Goal: Contribute content: Contribute content

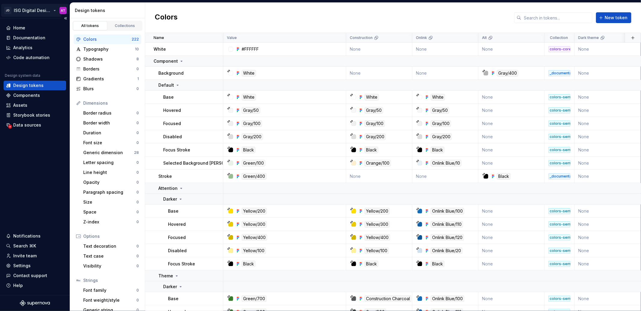
click at [54, 11] on html "JD ISG Digital Design System AT Home Documentation Analytics Code automation De…" at bounding box center [320, 155] width 641 height 311
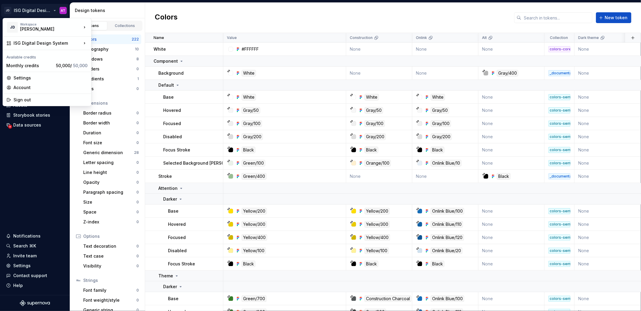
click at [138, 9] on html "JD ISG Digital Design System AT Home Documentation Analytics Code automation De…" at bounding box center [320, 155] width 641 height 311
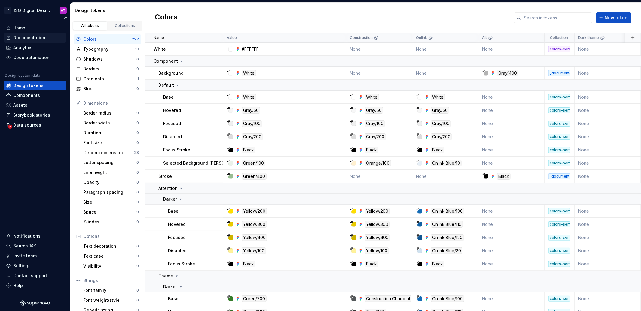
click at [37, 39] on div "Documentation" at bounding box center [29, 38] width 32 height 6
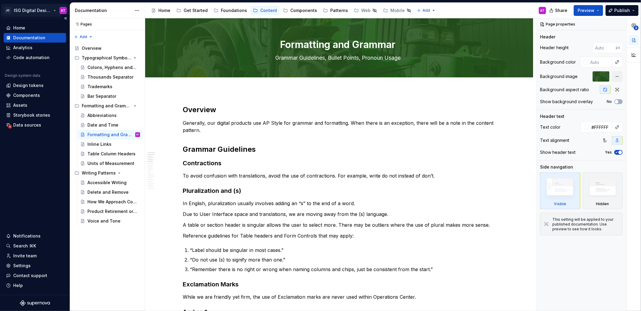
click at [54, 13] on html "JD ISG Digital Design System AT Home Documentation Analytics Code automation De…" at bounding box center [320, 155] width 641 height 311
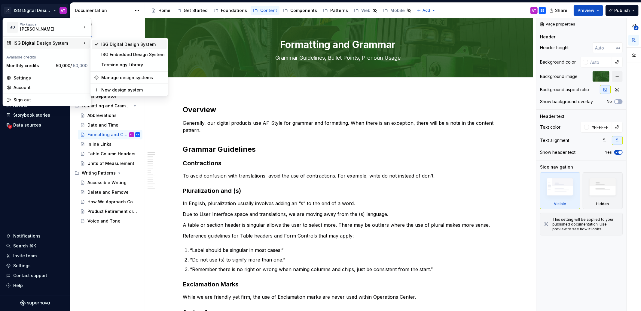
click at [115, 47] on div "ISG Digital Design System" at bounding box center [132, 44] width 63 height 6
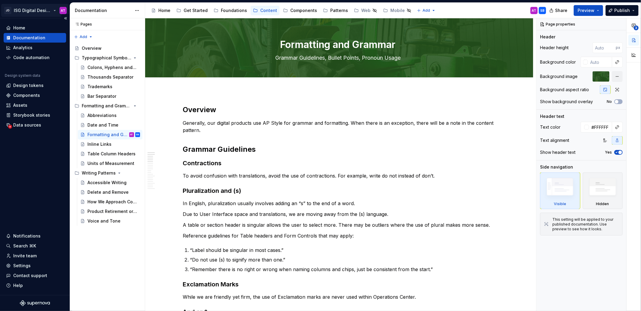
click at [54, 10] on html "JD ISG Digital Design System AT Home Documentation Analytics Code automation De…" at bounding box center [320, 155] width 641 height 311
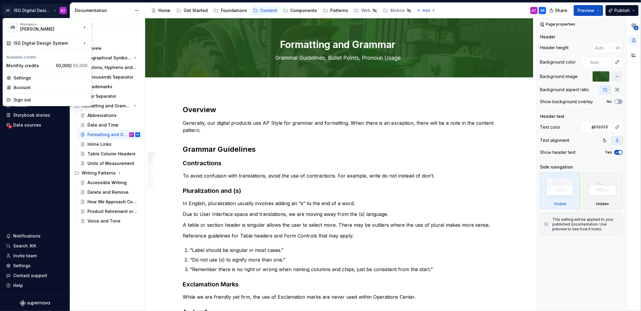
click at [166, 87] on html "JD ISG Digital Design System AT Home Documentation Analytics Code automation De…" at bounding box center [320, 155] width 641 height 311
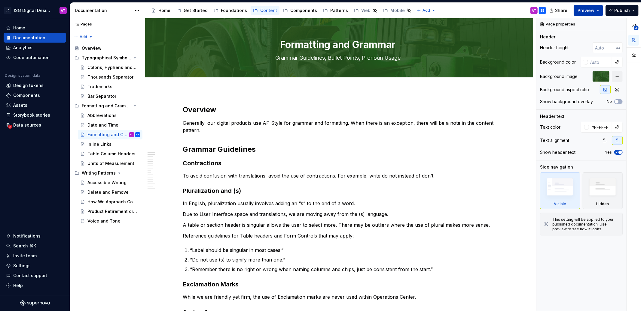
click at [590, 11] on span "Preview" at bounding box center [585, 11] width 17 height 6
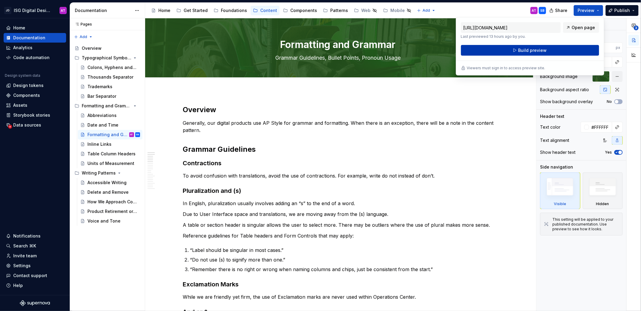
click at [558, 50] on button "Build preview" at bounding box center [530, 50] width 138 height 11
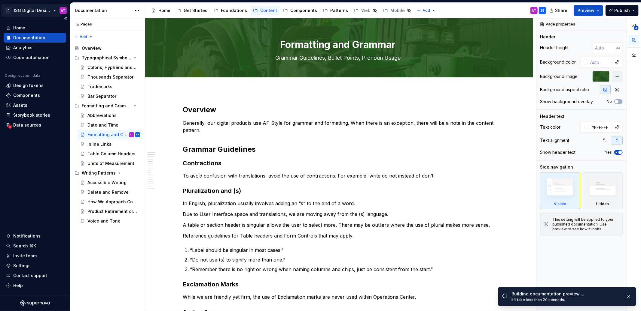
click at [55, 9] on html "JD ISG Digital Design System AT Home Documentation Analytics Code automation De…" at bounding box center [320, 155] width 641 height 311
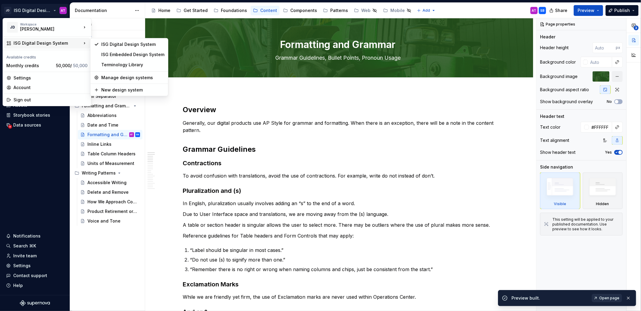
click at [594, 299] on span "Open page" at bounding box center [609, 298] width 20 height 5
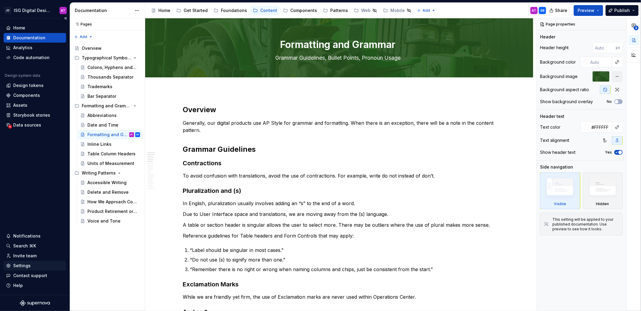
click at [27, 266] on div "Settings" at bounding box center [21, 266] width 17 height 6
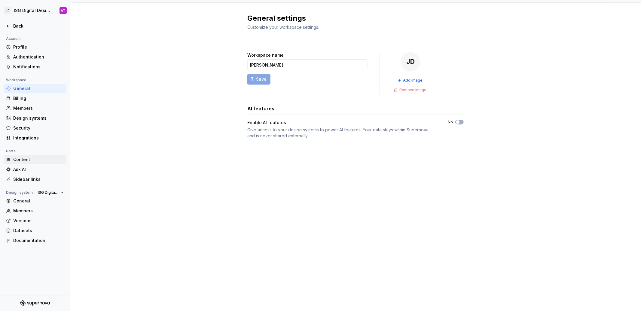
click at [35, 160] on div "Content" at bounding box center [38, 160] width 50 height 6
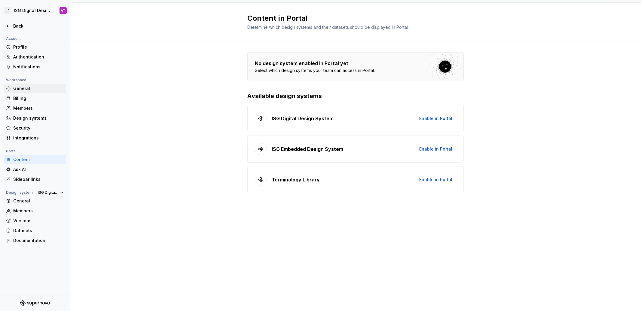
click at [27, 87] on div "General" at bounding box center [38, 89] width 50 height 6
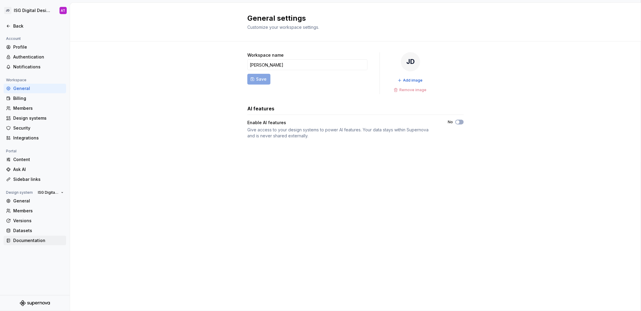
click at [37, 240] on div "Documentation" at bounding box center [38, 241] width 50 height 6
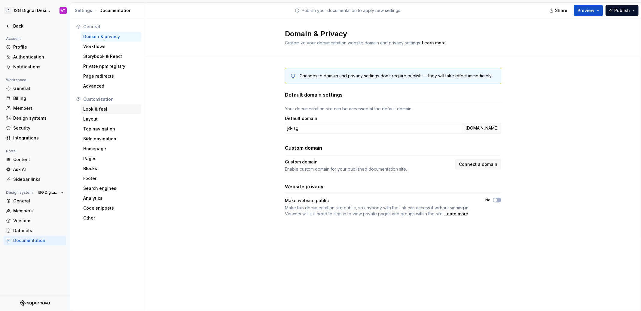
click at [108, 111] on div "Look & feel" at bounding box center [111, 109] width 56 height 6
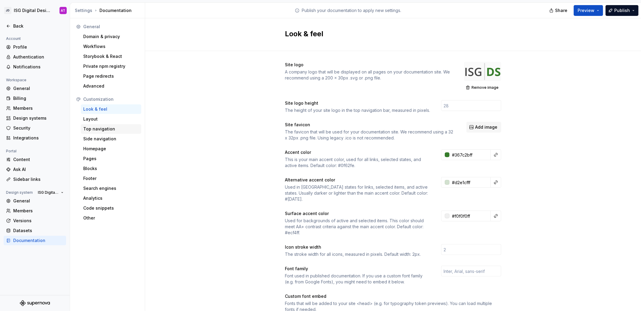
click at [112, 130] on div "Top navigation" at bounding box center [111, 129] width 56 height 6
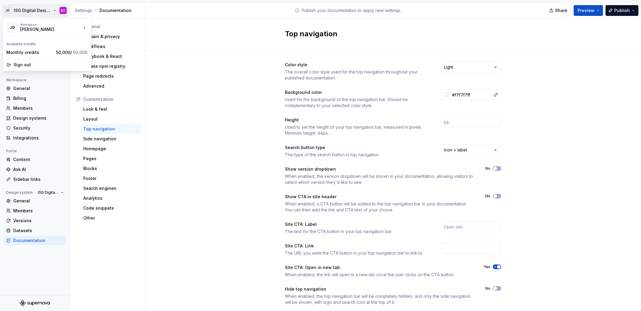
click at [55, 8] on html "JD ISG Digital Design System AT Back Account Profile Authentication Notificatio…" at bounding box center [320, 155] width 641 height 311
click at [215, 85] on html "JD ISG Digital Design System AT Back Account Profile Authentication Notificatio…" at bounding box center [320, 155] width 641 height 311
click at [18, 28] on div "Back" at bounding box center [38, 26] width 50 height 6
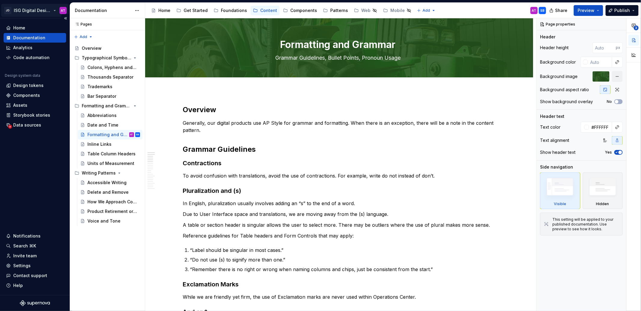
click at [52, 13] on html "JD ISG Digital Design System AT Home Documentation Analytics Code automation De…" at bounding box center [320, 155] width 641 height 311
click at [115, 12] on html "JD ISG Digital Design System AT Home Documentation Analytics Code automation De…" at bounding box center [320, 155] width 641 height 311
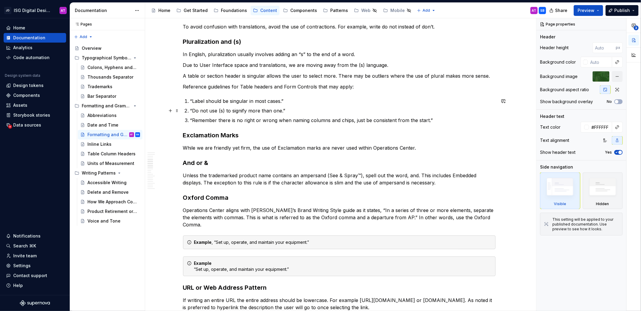
scroll to position [220, 0]
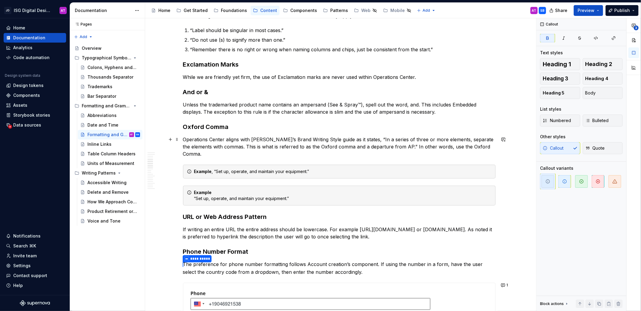
click at [186, 154] on p "Operations Center aligns with [PERSON_NAME]’s Brand Writing Style guide as it s…" at bounding box center [339, 147] width 312 height 22
click at [201, 154] on p "Operations Center aligns with [PERSON_NAME]’s Brand Writing Style guide as it s…" at bounding box center [339, 147] width 312 height 22
click at [193, 153] on p "Operations Center aligns with [PERSON_NAME]’s Brand Writing Style guide as it s…" at bounding box center [339, 147] width 312 height 22
click at [184, 129] on h3 "Oxford Comma" at bounding box center [339, 127] width 312 height 8
click at [184, 172] on div "Example , “Set up, operate, and maintain your equipment.”" at bounding box center [339, 172] width 312 height 14
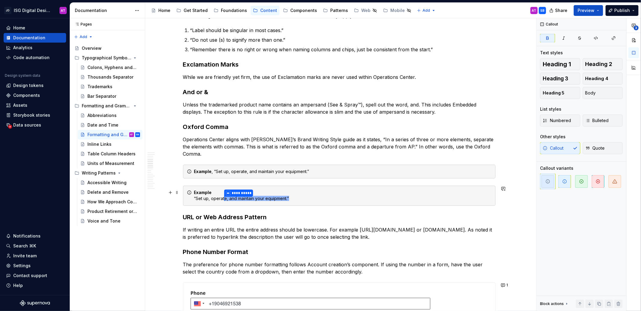
click at [181, 197] on div "Formatting and Grammar Grammar Guidelines, Bullet Points, Pronoun Usage Edit he…" at bounding box center [340, 164] width 391 height 293
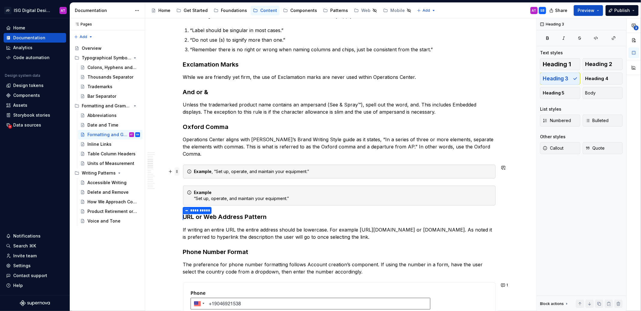
click at [177, 172] on span at bounding box center [177, 172] width 5 height 8
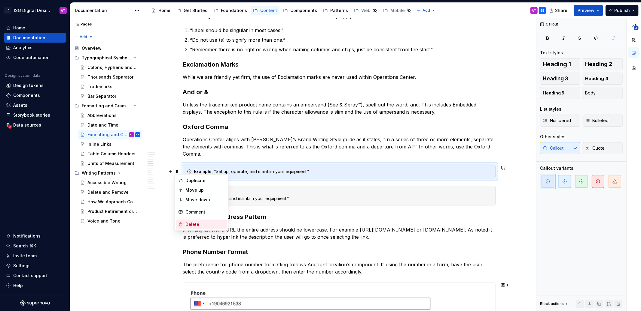
click at [193, 223] on div "Delete" at bounding box center [204, 225] width 39 height 6
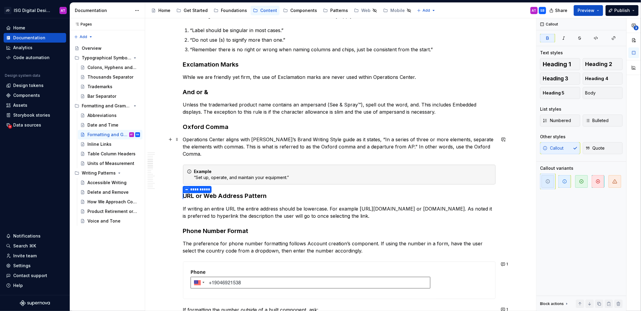
click at [234, 149] on p "Operations Center aligns with [PERSON_NAME]’s Brand Writing Style guide as it s…" at bounding box center [339, 147] width 312 height 22
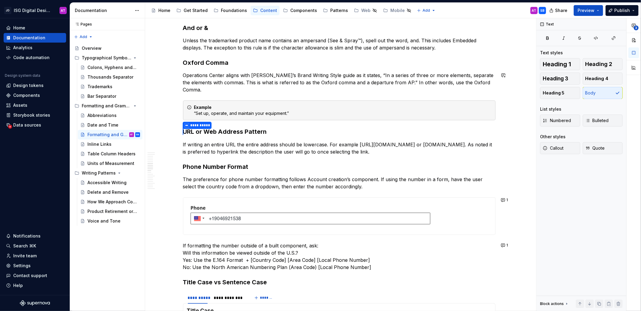
scroll to position [334, 0]
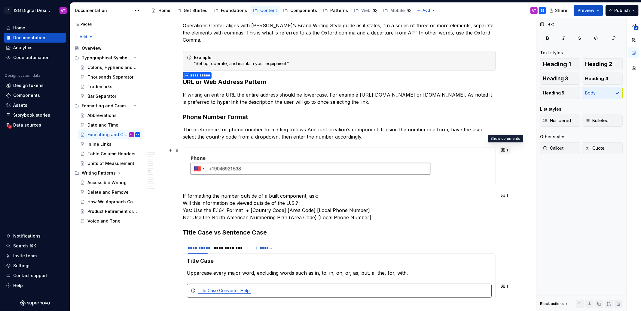
click at [505, 151] on button "1" at bounding box center [505, 150] width 12 height 8
click at [225, 132] on p "The preference for phone number formatting follows Account creation’s component…" at bounding box center [339, 133] width 312 height 14
click at [505, 150] on button "1" at bounding box center [505, 150] width 12 height 8
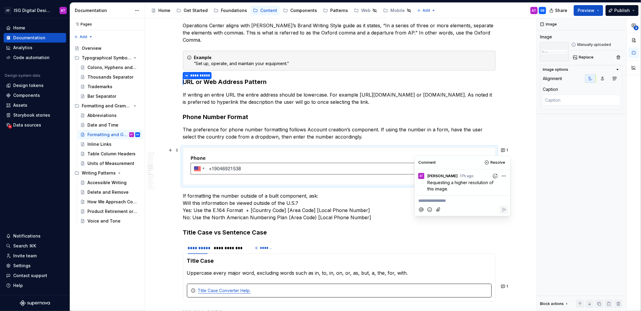
click at [418, 210] on button "Mention someone" at bounding box center [421, 210] width 8 height 8
type textarea "*"
click at [439, 195] on span "[PERSON_NAME]" at bounding box center [439, 193] width 34 height 6
click at [504, 208] on icon "Reply" at bounding box center [503, 211] width 6 height 6
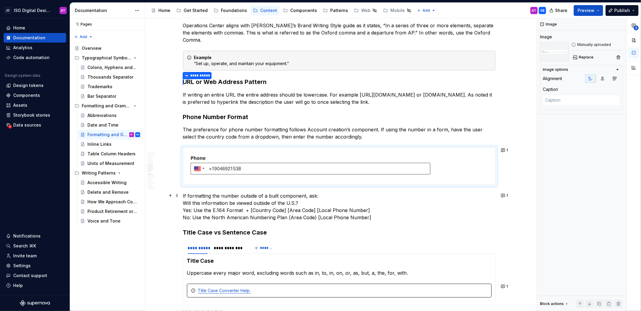
type textarea "*"
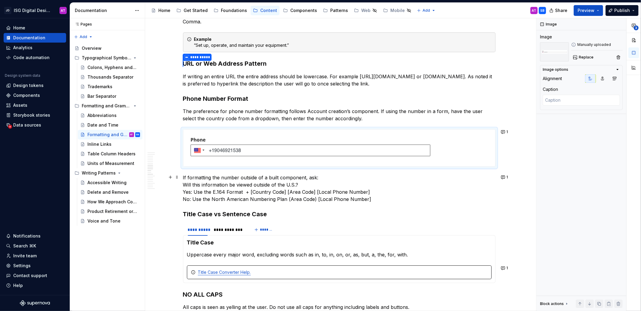
scroll to position [365, 0]
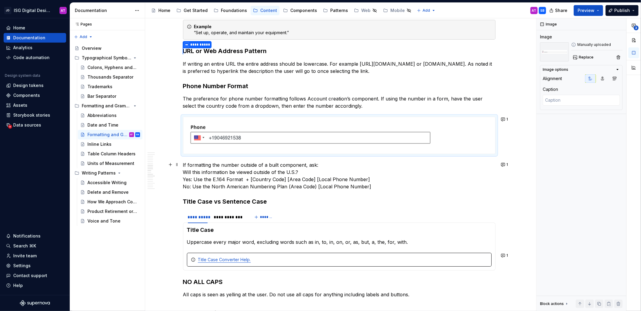
click at [248, 182] on p "If formatting the number outside of a built component, ask: Will this informati…" at bounding box center [339, 176] width 312 height 29
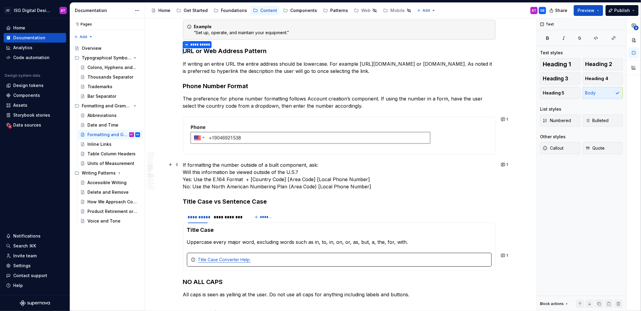
click at [263, 184] on p "If formatting the number outside of a built component, ask: Will this informati…" at bounding box center [339, 176] width 312 height 29
click at [246, 179] on p "If formatting the number outside of a built component, ask: Will this informati…" at bounding box center [339, 176] width 312 height 29
click at [243, 180] on p "If formatting the number outside of a built component, ask: Will this informati…" at bounding box center [339, 176] width 312 height 29
click at [241, 179] on p "If formatting the number outside of a built component, ask: Will this informati…" at bounding box center [339, 176] width 312 height 29
click at [242, 180] on p "If formatting the number outside of a built component, ask: Will this informati…" at bounding box center [339, 176] width 312 height 29
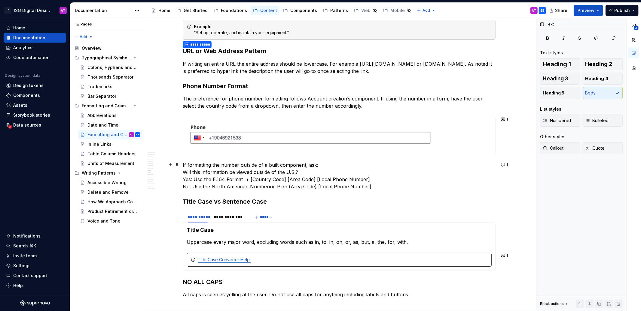
click at [245, 180] on p "If formatting the number outside of a built component, ask: Will this informati…" at bounding box center [339, 176] width 312 height 29
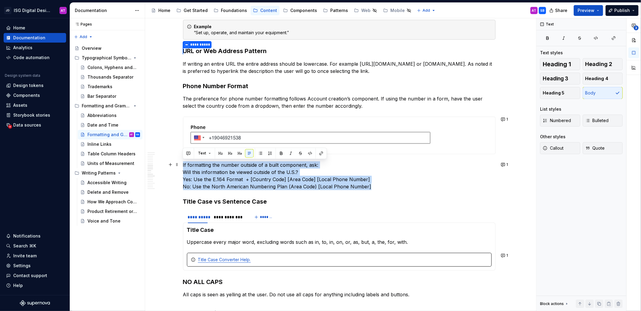
click at [243, 180] on p "If formatting the number outside of a built component, ask: Will this informati…" at bounding box center [339, 176] width 312 height 29
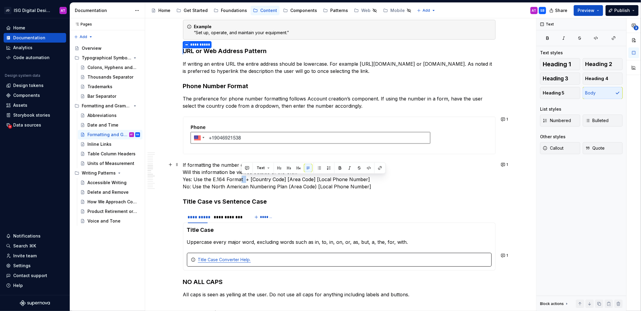
drag, startPoint x: 244, startPoint y: 180, endPoint x: 241, endPoint y: 180, distance: 3.6
click at [241, 180] on p "If formatting the number outside of a built component, ask: Will this informati…" at bounding box center [339, 176] width 312 height 29
click at [226, 191] on div "Overview Generally, our digital products use AP Style for grammar and formattin…" at bounding box center [339, 316] width 312 height 1152
click at [244, 181] on p "If formatting the number outside of a built component, ask: Will this informati…" at bounding box center [339, 176] width 312 height 29
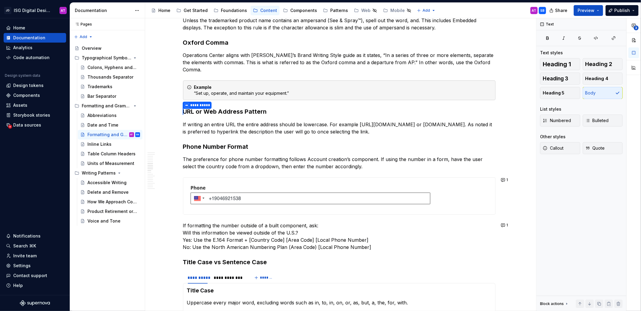
scroll to position [305, 0]
drag, startPoint x: 238, startPoint y: 240, endPoint x: 235, endPoint y: 241, distance: 3.0
click at [238, 240] on p "If formatting the number outside of a built component, ask: Will this informati…" at bounding box center [339, 235] width 312 height 29
drag, startPoint x: 231, startPoint y: 241, endPoint x: 253, endPoint y: 240, distance: 22.2
click at [232, 241] on p "If formatting the number outside of a built component, ask: Will this informati…" at bounding box center [339, 235] width 312 height 29
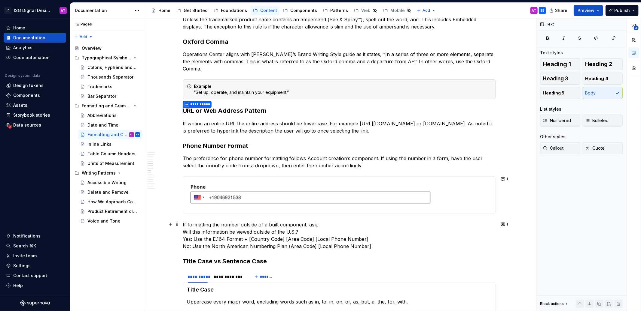
click at [254, 241] on p "If formatting the number outside of a built component, ask: Will this informati…" at bounding box center [339, 235] width 312 height 29
click at [504, 225] on button "1" at bounding box center [505, 224] width 12 height 8
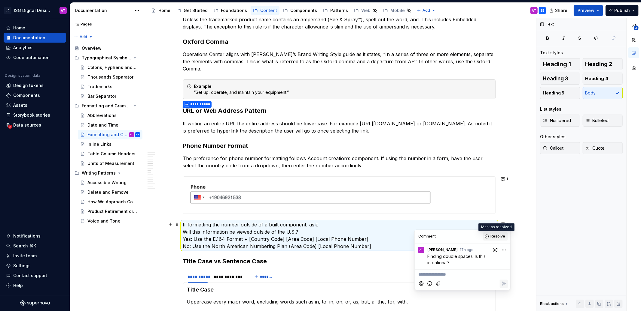
click at [499, 238] on span "Resolve" at bounding box center [497, 237] width 15 height 5
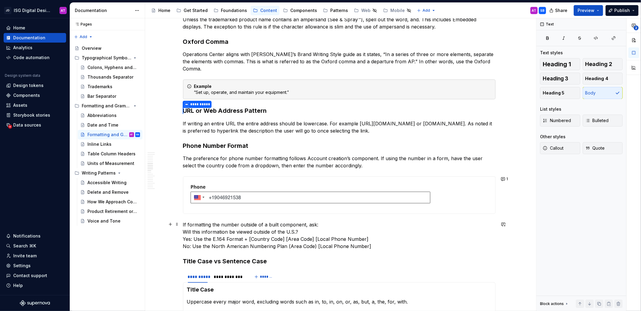
click at [233, 243] on p "If formatting the number outside of a built component, ask: Will this informati…" at bounding box center [339, 235] width 312 height 29
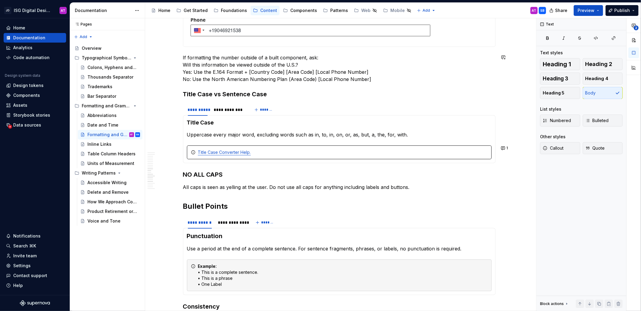
scroll to position [475, 0]
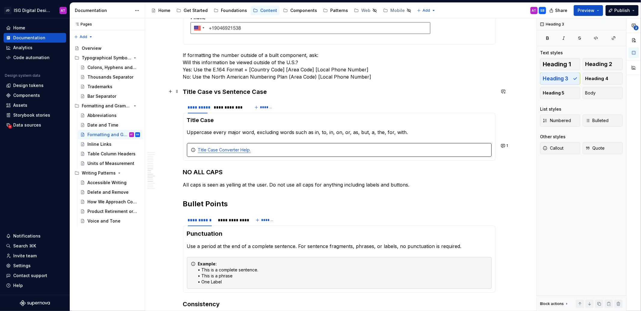
click at [184, 93] on h3 "Title Case vs Sentence Case" at bounding box center [339, 92] width 312 height 8
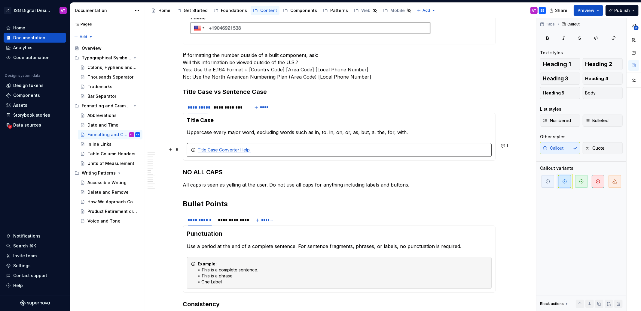
click at [253, 146] on div "Title Case Converter Help." at bounding box center [339, 150] width 305 height 14
click at [53, 11] on html "JD ISG Digital Design System AT Home Documentation Analytics Code automation De…" at bounding box center [320, 155] width 641 height 311
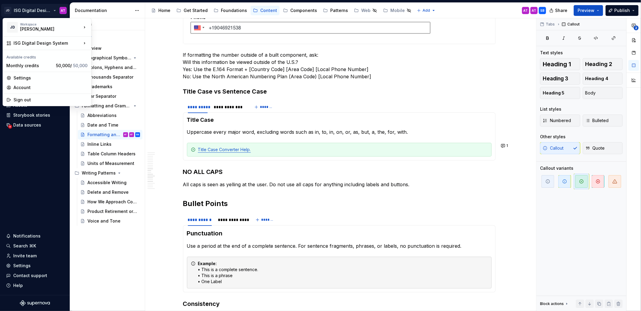
click at [162, 47] on html "JD ISG Digital Design System AT Home Documentation Analytics Code automation De…" at bounding box center [320, 155] width 641 height 311
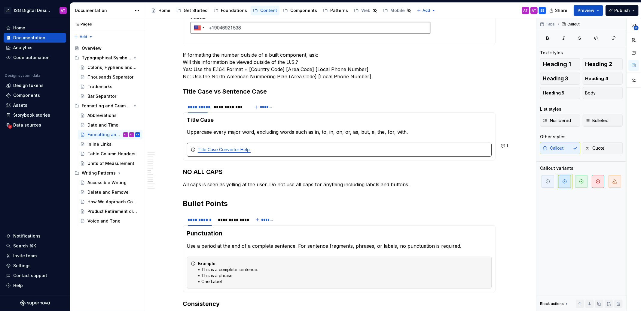
type textarea "*"
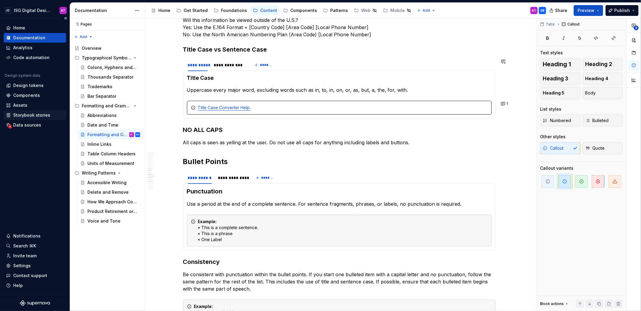
scroll to position [508, 0]
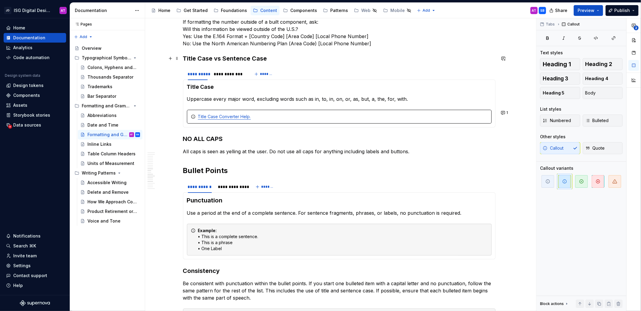
click at [183, 58] on h3 "Title Case vs Sentence Case" at bounding box center [339, 58] width 312 height 8
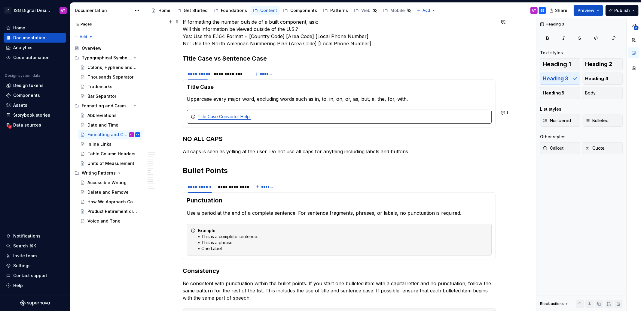
click at [184, 44] on p "If formatting the number outside of a built component, ask: Will this informati…" at bounding box center [339, 32] width 312 height 29
click at [587, 11] on span "Preview" at bounding box center [585, 11] width 17 height 6
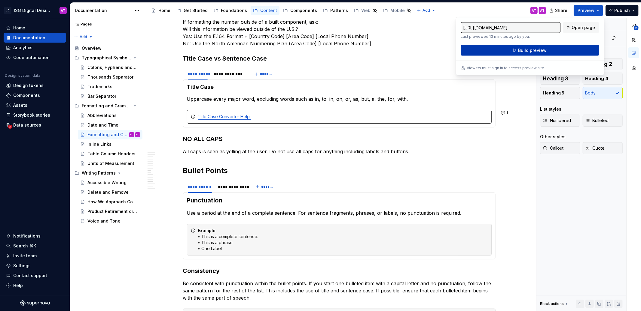
click at [560, 50] on button "Build preview" at bounding box center [530, 50] width 138 height 11
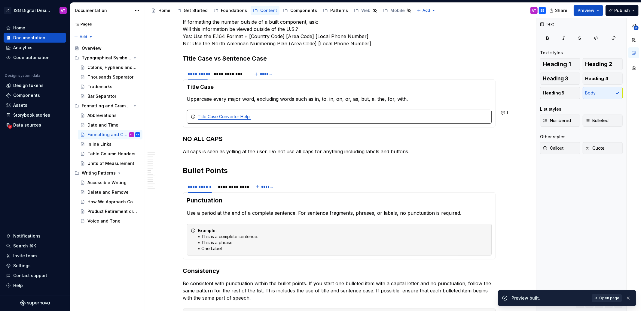
click at [594, 297] on span "Open page" at bounding box center [609, 298] width 20 height 5
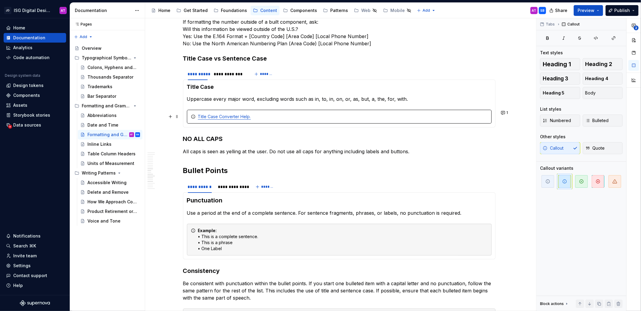
click at [261, 123] on div "Title Case Converter Help." at bounding box center [339, 117] width 305 height 14
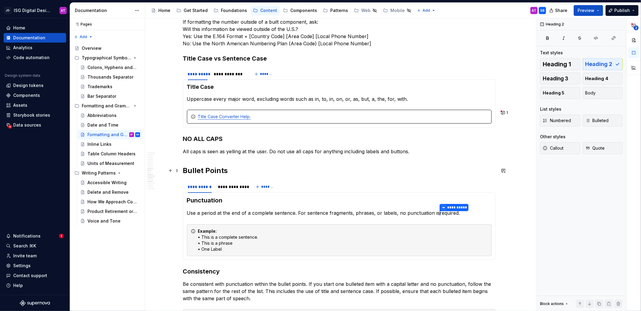
click at [183, 169] on h2 "Bullet Points" at bounding box center [339, 171] width 312 height 10
type textarea "*"
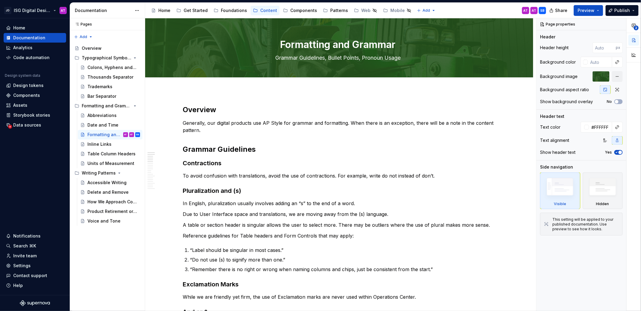
click at [54, 11] on html "JD ISG Digital Design System AT Home Documentation Analytics Code automation De…" at bounding box center [320, 155] width 641 height 311
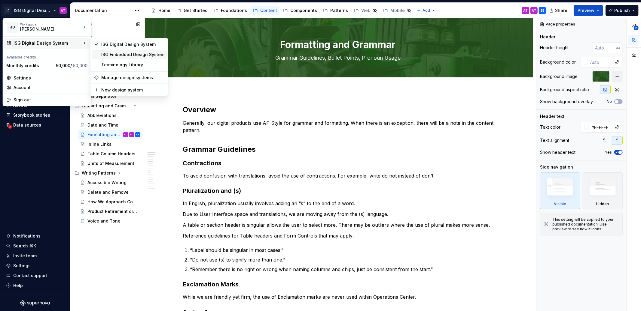
click at [106, 56] on div "ISG Embedded Design System" at bounding box center [132, 55] width 63 height 6
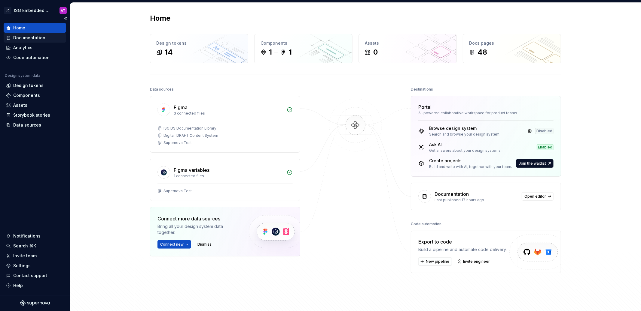
click at [31, 38] on div "Documentation" at bounding box center [29, 38] width 32 height 6
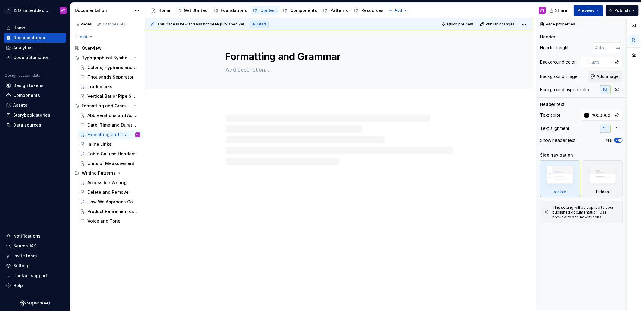
click at [590, 13] on span "Preview" at bounding box center [585, 11] width 17 height 6
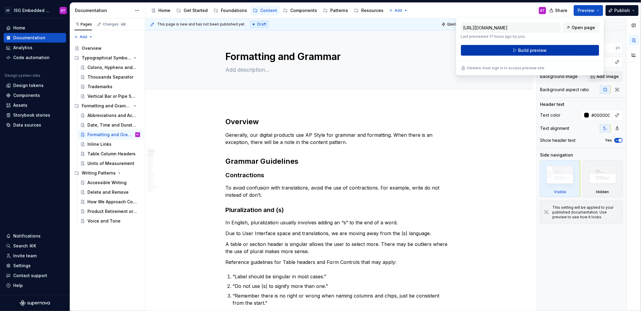
click at [567, 48] on button "Build preview" at bounding box center [530, 50] width 138 height 11
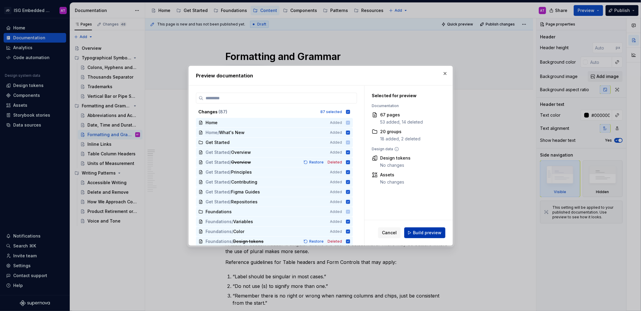
click at [440, 234] on span "Build preview" at bounding box center [427, 233] width 29 height 6
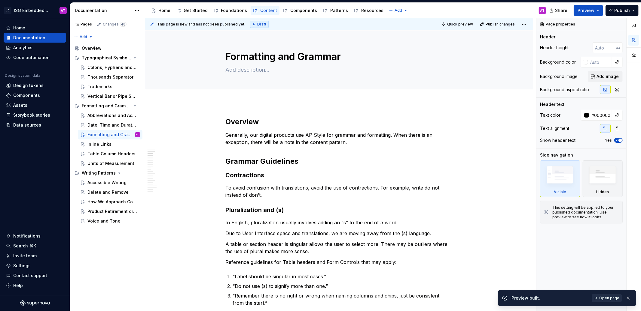
click at [614, 299] on span "Open page" at bounding box center [609, 298] width 20 height 5
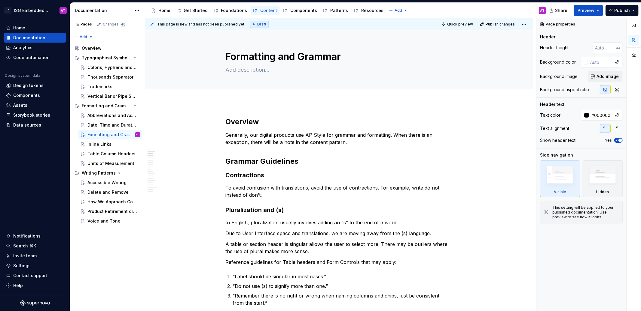
type textarea "*"
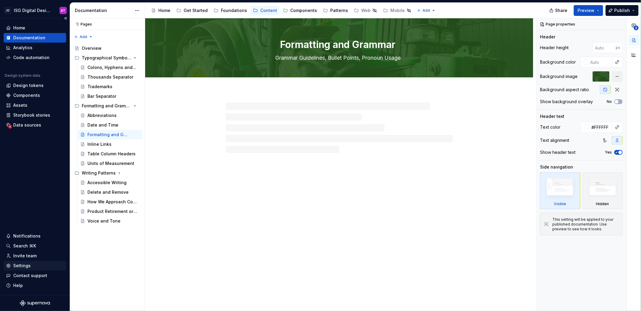
click at [27, 267] on div "Settings" at bounding box center [21, 266] width 17 height 6
type textarea "*"
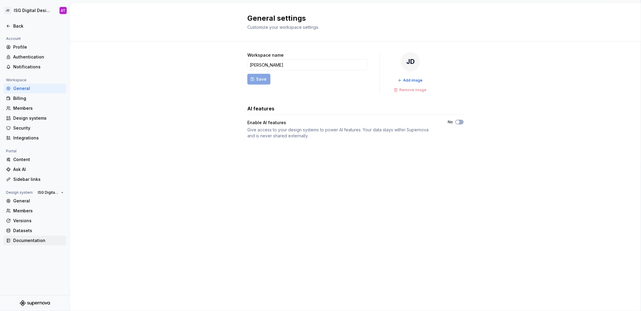
click at [37, 242] on div "Documentation" at bounding box center [38, 241] width 50 height 6
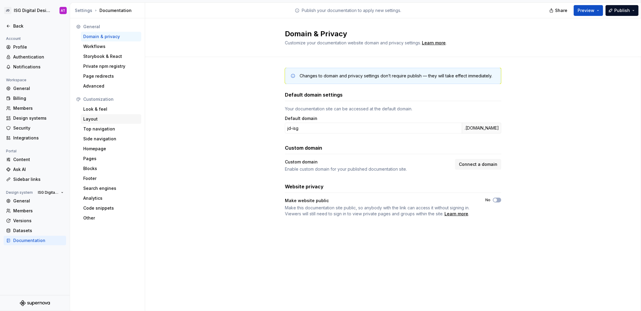
click at [104, 118] on div "Layout" at bounding box center [111, 119] width 56 height 6
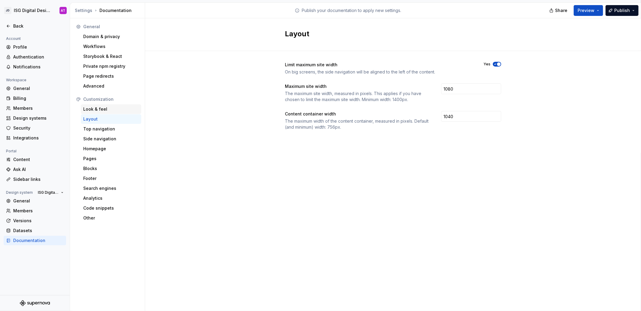
click at [102, 111] on div "Look & feel" at bounding box center [111, 109] width 56 height 6
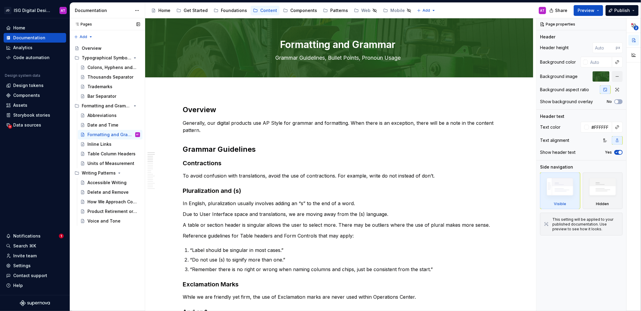
click at [101, 283] on div "Pages Pages Add Accessibility guide for tree Page tree. Navigate the tree with …" at bounding box center [107, 164] width 75 height 293
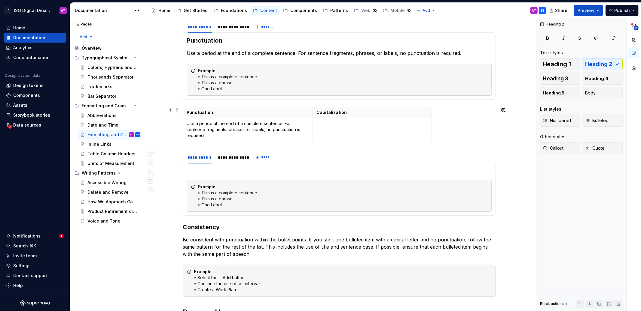
scroll to position [667, 0]
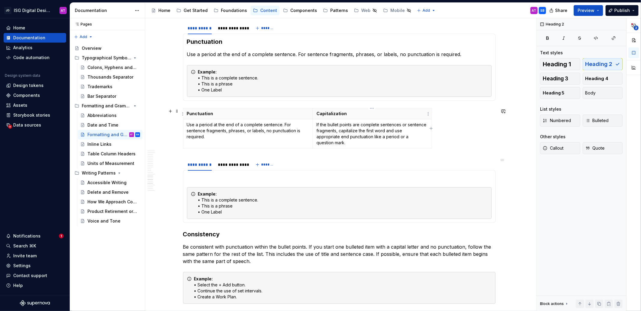
click at [405, 109] on th "Capitalization" at bounding box center [371, 113] width 119 height 11
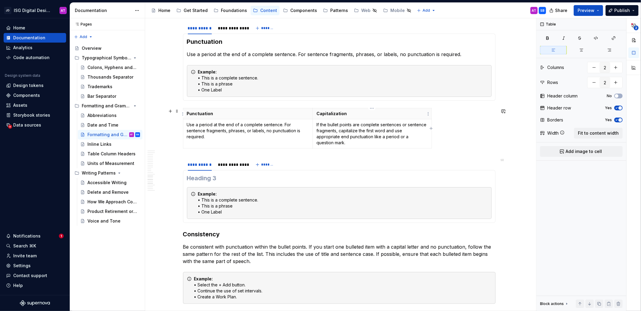
click at [381, 109] on th "Capitalization" at bounding box center [371, 113] width 119 height 11
click at [609, 136] on span "Fit to content width" at bounding box center [598, 133] width 41 height 6
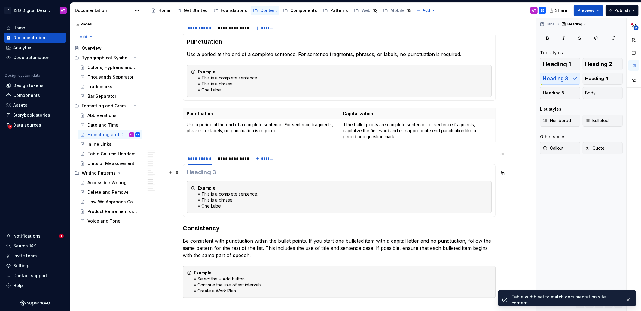
click at [232, 173] on h3 at bounding box center [339, 172] width 305 height 8
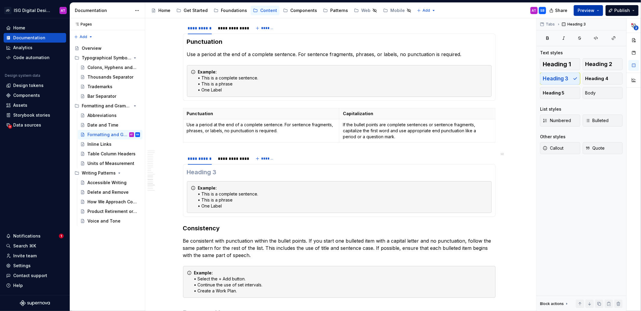
click at [588, 9] on span "Preview" at bounding box center [585, 11] width 17 height 6
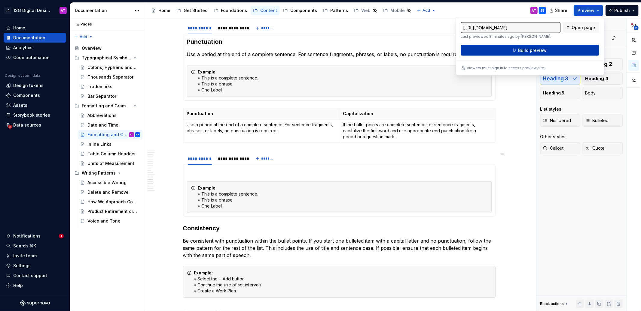
click at [558, 54] on button "Build preview" at bounding box center [530, 50] width 138 height 11
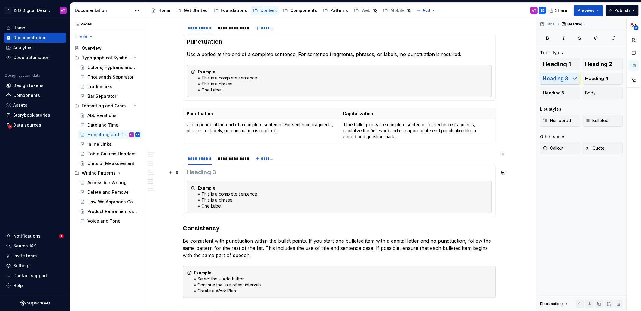
click at [208, 173] on h3 at bounding box center [339, 172] width 305 height 8
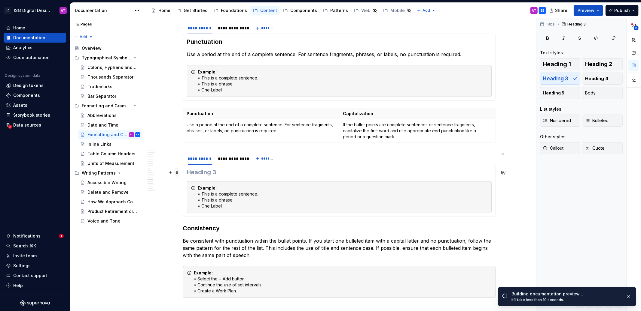
click at [175, 173] on span at bounding box center [177, 173] width 5 height 8
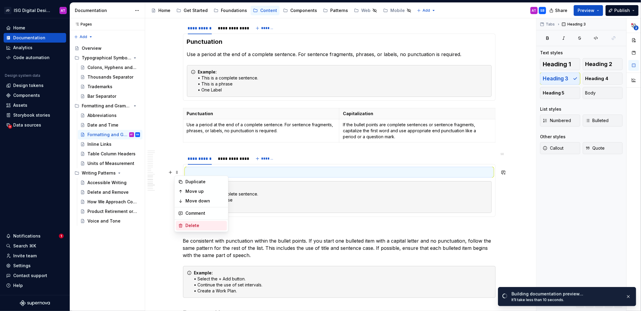
click at [194, 226] on div "Delete" at bounding box center [204, 226] width 39 height 6
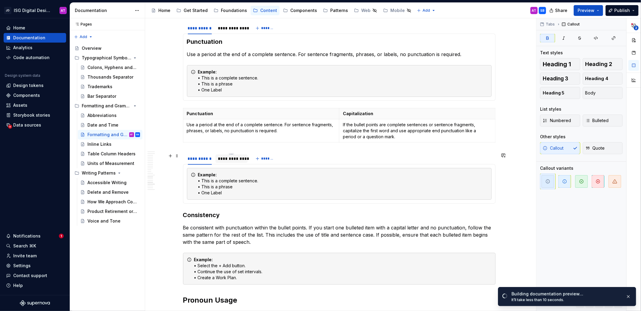
click at [229, 159] on div "**********" at bounding box center [231, 159] width 27 height 6
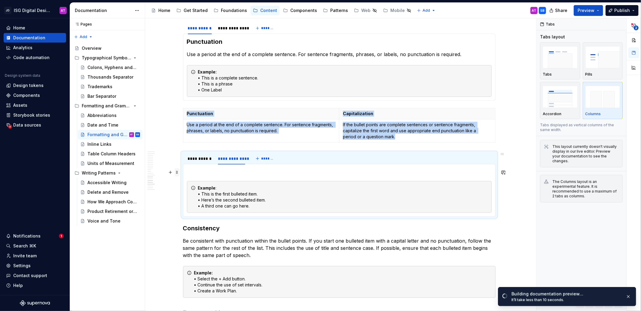
click at [177, 173] on span at bounding box center [177, 173] width 5 height 8
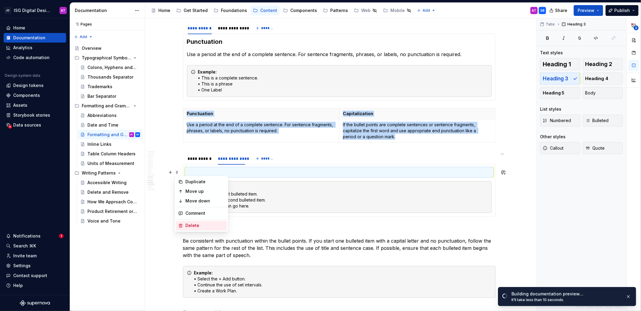
click at [193, 226] on div "Delete" at bounding box center [204, 226] width 39 height 6
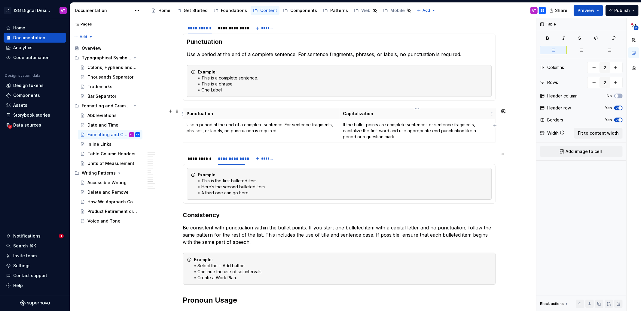
click at [455, 114] on p "Capitalization" at bounding box center [417, 114] width 149 height 6
click at [619, 108] on span "button" at bounding box center [620, 108] width 4 height 4
click at [618, 119] on span "button" at bounding box center [620, 120] width 4 height 4
click at [357, 113] on p "Capitalization" at bounding box center [417, 114] width 149 height 6
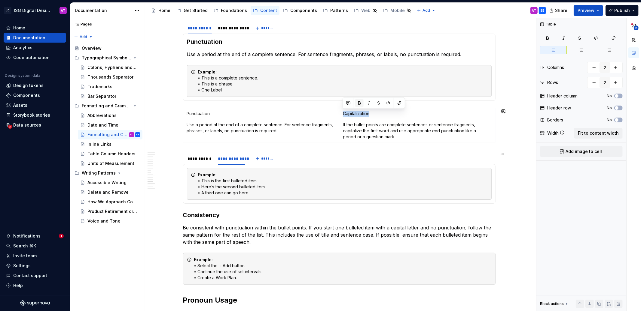
click at [359, 105] on button "button" at bounding box center [359, 103] width 8 height 8
click at [204, 114] on p "Punctuation" at bounding box center [261, 114] width 149 height 6
click at [203, 105] on button "button" at bounding box center [203, 103] width 8 height 8
drag, startPoint x: 519, startPoint y: 138, endPoint x: 490, endPoint y: 144, distance: 30.1
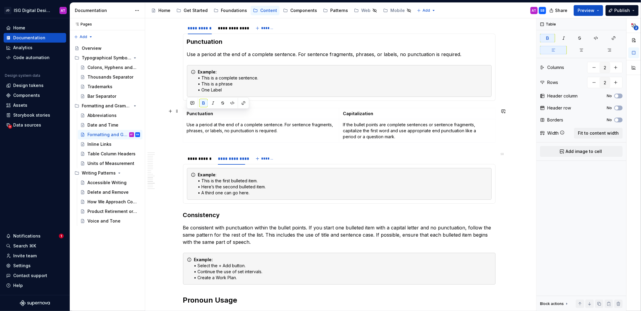
click at [519, 138] on div "Overview Generally, our digital products use AP Style for grammar and formattin…" at bounding box center [339, 109] width 388 height 1370
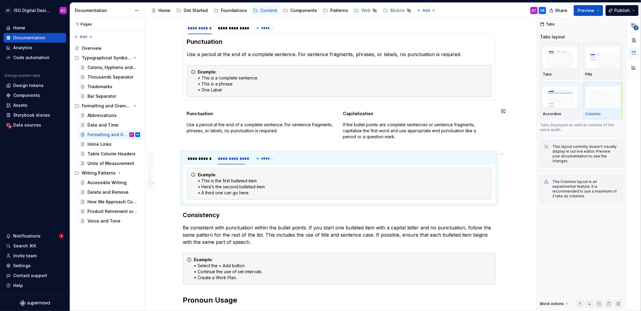
click at [276, 108] on div "Overview Generally, our digital products use AP Style for grammar and formattin…" at bounding box center [339, 65] width 312 height 1255
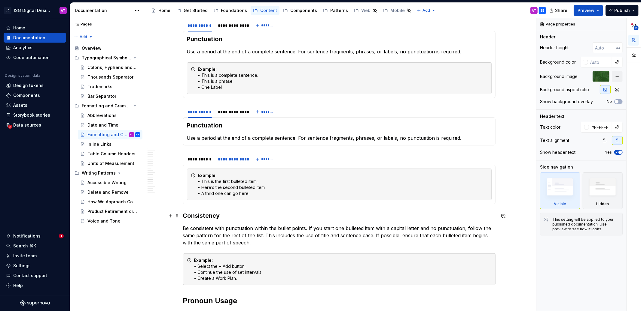
scroll to position [667, 0]
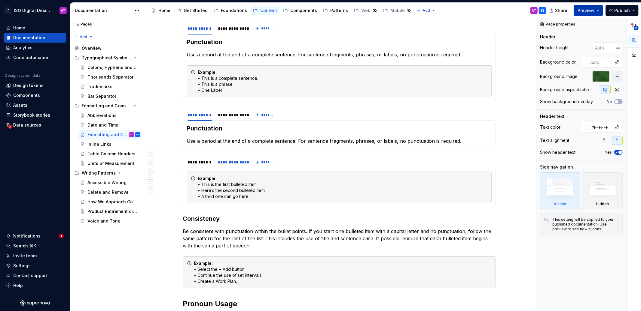
click at [599, 11] on button "Preview" at bounding box center [587, 10] width 29 height 11
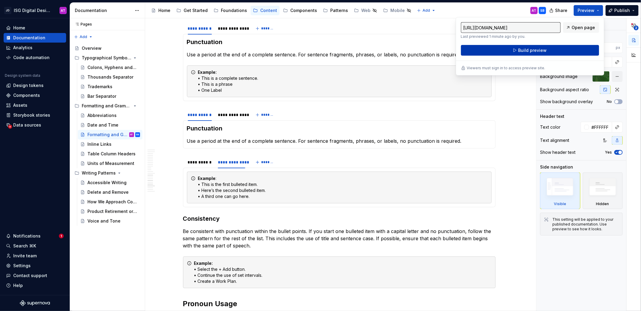
click at [561, 48] on button "Build preview" at bounding box center [530, 50] width 138 height 11
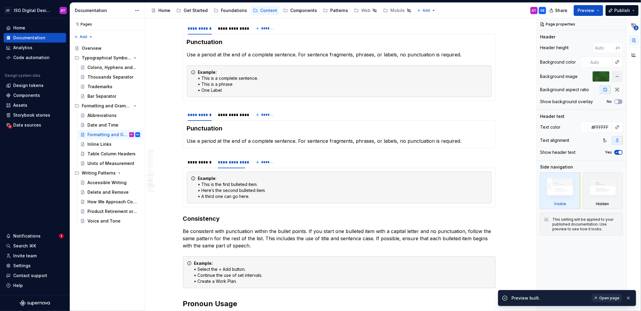
click at [613, 298] on span "Open page" at bounding box center [609, 298] width 20 height 5
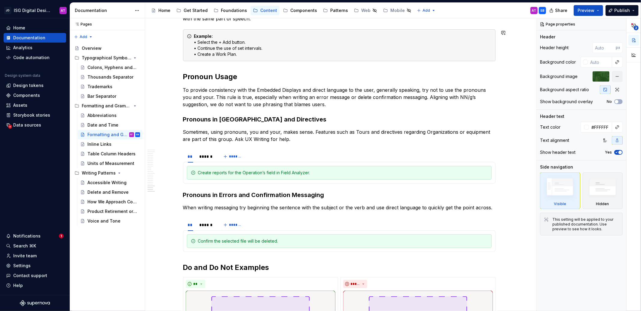
scroll to position [902, 0]
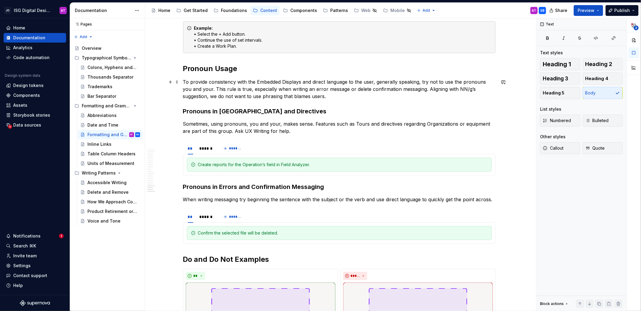
click at [219, 96] on p "To provide consistency with the Embedded Displays and direct language to the us…" at bounding box center [339, 89] width 312 height 22
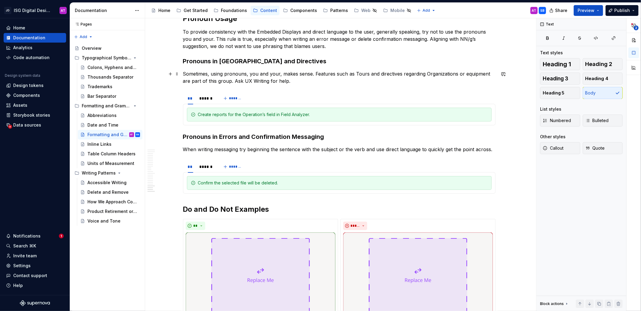
scroll to position [953, 0]
type textarea "*"
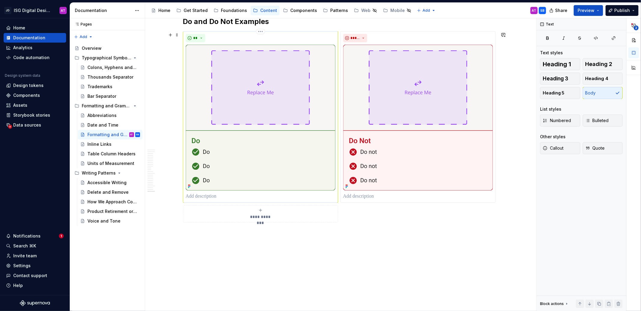
scroll to position [1141, 0]
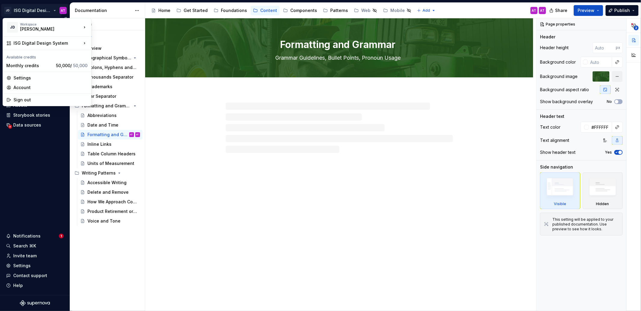
click at [51, 13] on html "JD ISG Digital Design System AT Home Documentation Analytics Code automation De…" at bounding box center [320, 155] width 641 height 311
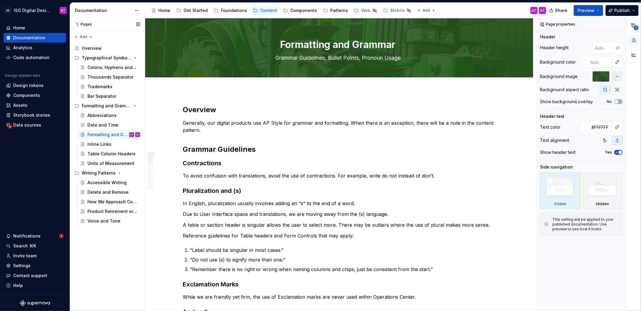
click at [105, 254] on div "Pages Pages Add Accessibility guide for tree Page tree. Navigate the tree with …" at bounding box center [107, 164] width 75 height 293
type textarea "*"
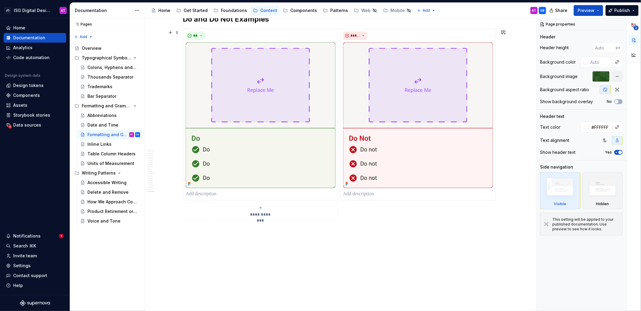
scroll to position [1143, 0]
click at [24, 124] on div "Data sources" at bounding box center [27, 125] width 28 height 6
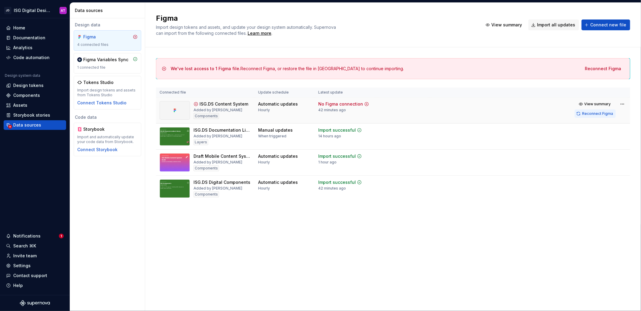
click at [583, 115] on span "Reconnect Figma" at bounding box center [597, 113] width 31 height 5
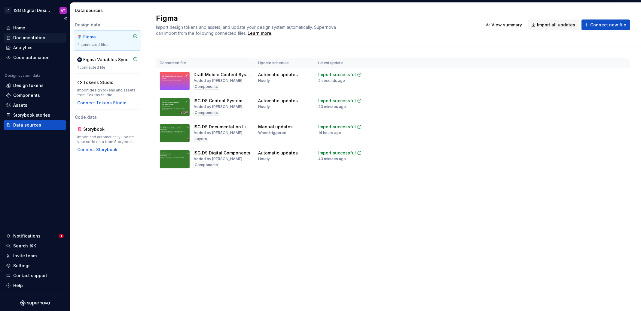
click at [28, 38] on div "Documentation" at bounding box center [29, 38] width 32 height 6
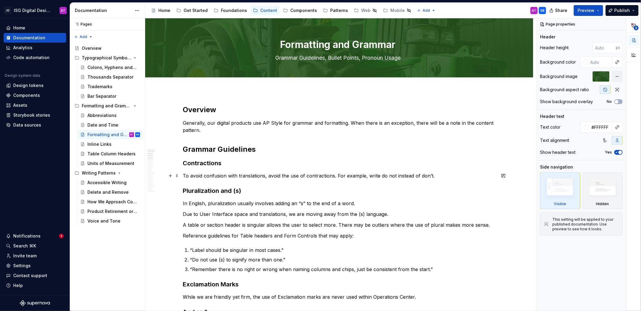
type textarea "*"
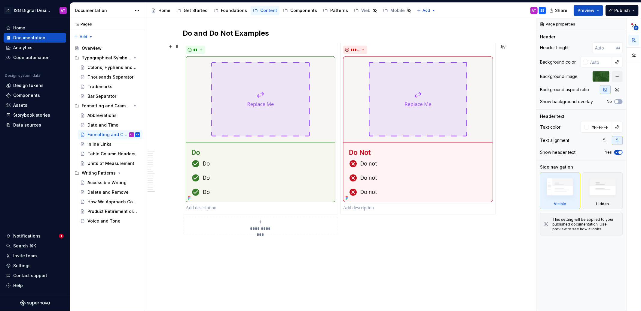
scroll to position [1042, 0]
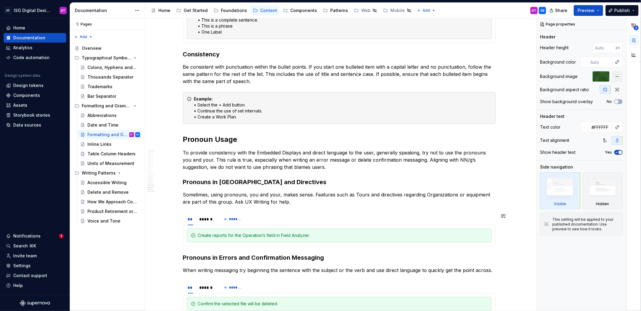
scroll to position [1153, 0]
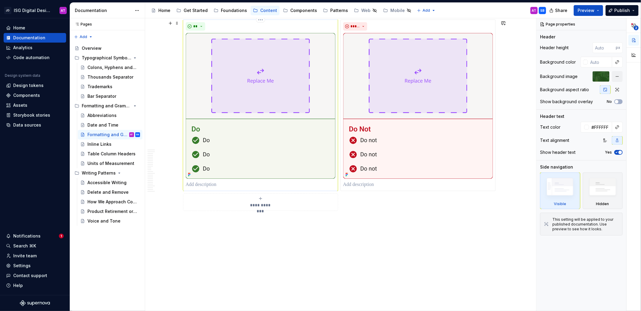
click at [228, 25] on div "**" at bounding box center [261, 26] width 150 height 8
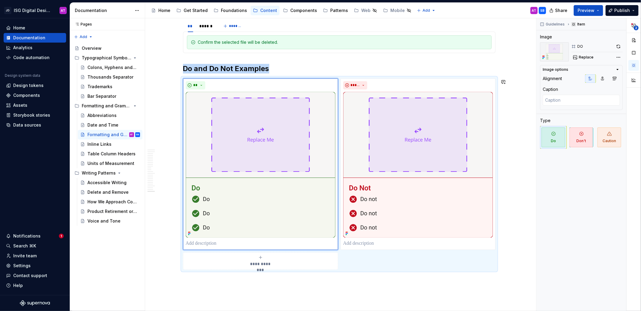
scroll to position [1092, 0]
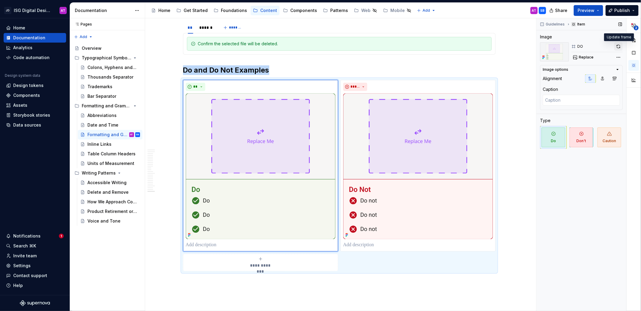
click at [619, 47] on button "button" at bounding box center [618, 46] width 8 height 8
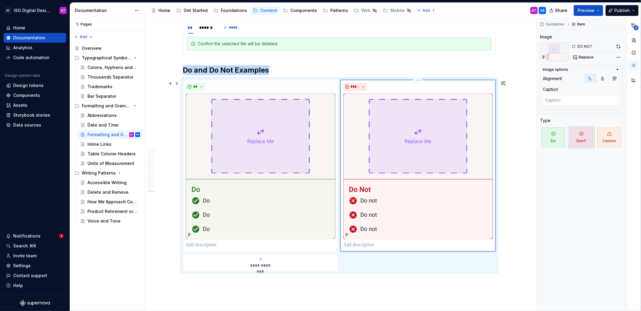
click at [403, 87] on div "*****" at bounding box center [418, 87] width 150 height 8
click at [620, 47] on button "button" at bounding box center [618, 46] width 8 height 8
click at [324, 122] on img at bounding box center [261, 166] width 150 height 146
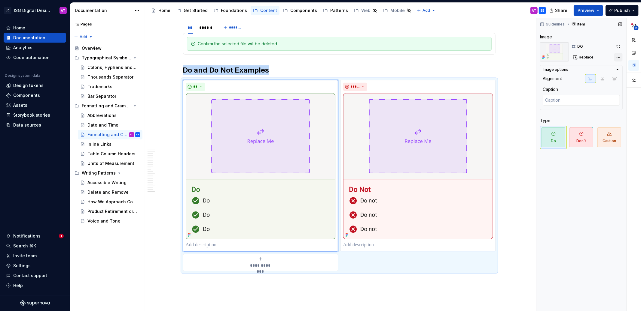
click at [617, 57] on div "**********" at bounding box center [588, 164] width 105 height 293
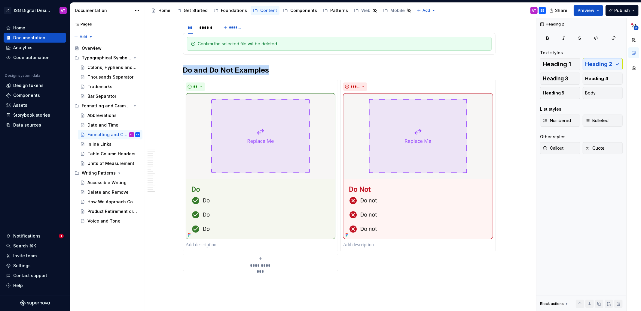
click at [491, 73] on html "JD ISG Digital Design System AT Home Documentation Analytics Code automation De…" at bounding box center [320, 155] width 641 height 311
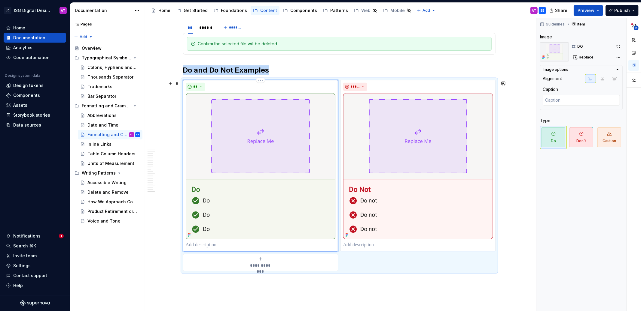
click at [297, 113] on img at bounding box center [261, 166] width 150 height 146
click at [585, 56] on span "Replace" at bounding box center [586, 57] width 15 height 5
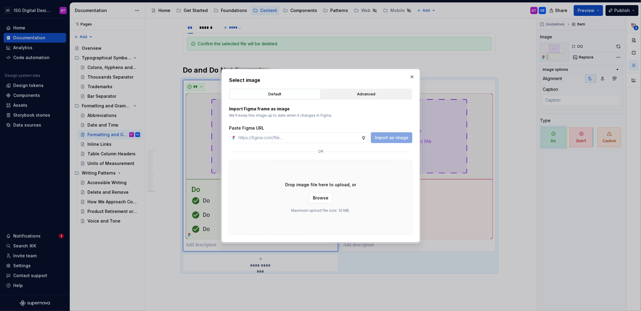
click at [385, 95] on div "Advanced" at bounding box center [366, 94] width 87 height 6
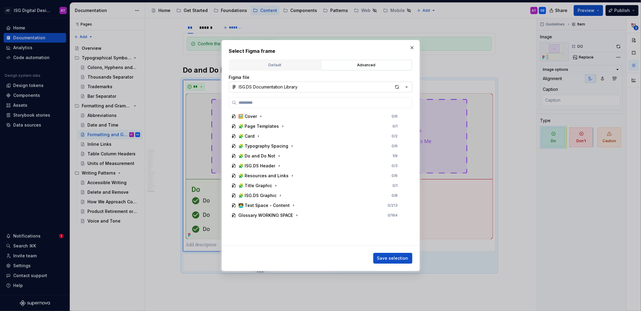
click at [309, 88] on button "ISG.DS Documentation Library" at bounding box center [320, 87] width 183 height 11
click at [273, 119] on div "ISG.DS Content System" at bounding box center [270, 118] width 49 height 6
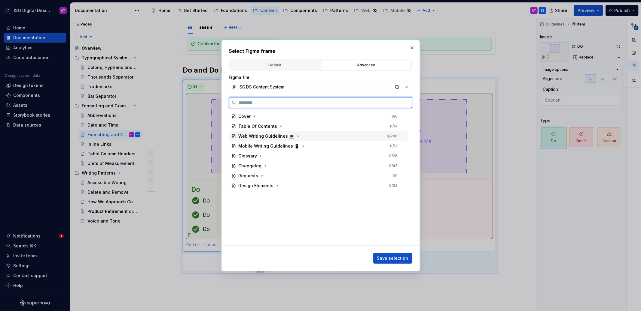
click at [263, 138] on div "Web Writing Guidelines 💻" at bounding box center [266, 136] width 56 height 6
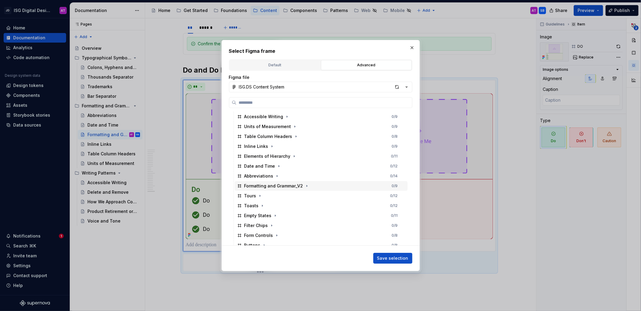
scroll to position [203, 0]
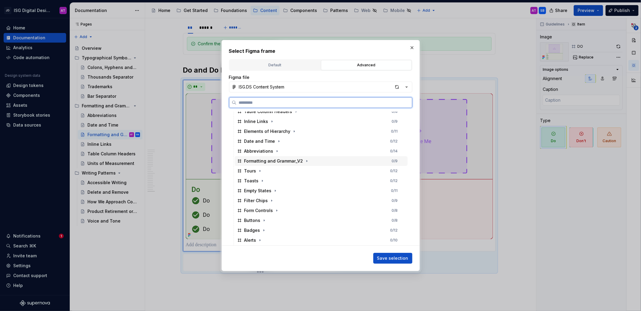
click at [270, 162] on div "Formatting and Grammar_V2" at bounding box center [273, 161] width 59 height 6
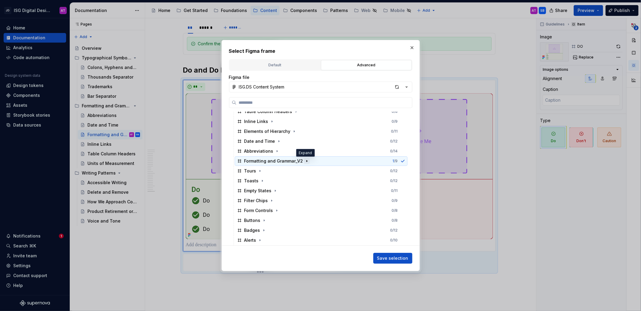
click at [305, 162] on icon "button" at bounding box center [306, 161] width 5 height 5
click at [271, 180] on icon "button" at bounding box center [270, 181] width 5 height 5
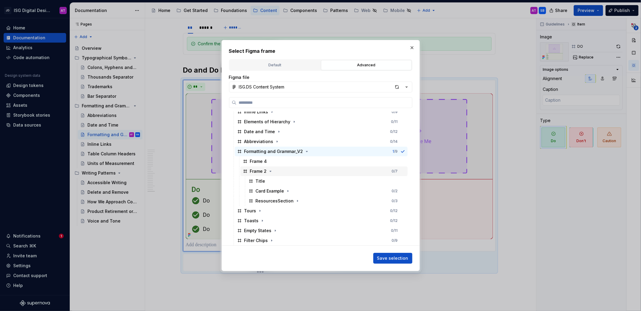
scroll to position [213, 0]
click at [287, 191] on icon "button" at bounding box center [287, 191] width 1 height 2
click at [288, 190] on icon "button" at bounding box center [287, 190] width 5 height 5
click at [296, 201] on icon "button" at bounding box center [297, 200] width 5 height 5
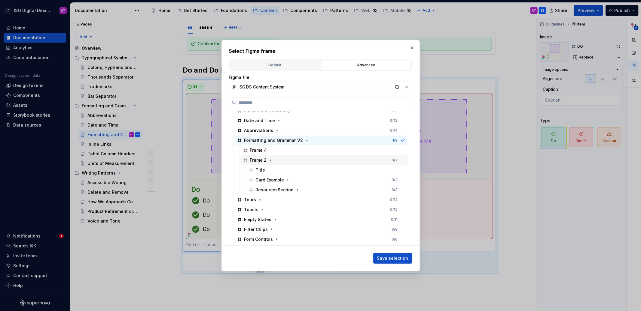
scroll to position [227, 0]
click at [398, 88] on div "button" at bounding box center [397, 87] width 8 height 8
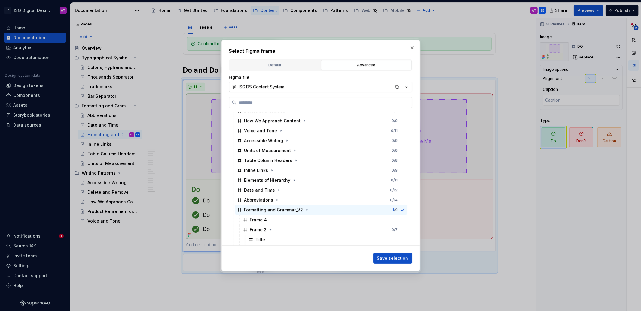
scroll to position [189, 0]
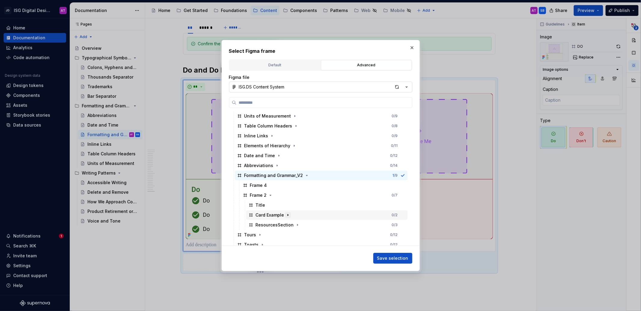
click at [289, 216] on icon "button" at bounding box center [287, 215] width 5 height 5
click at [295, 225] on icon "button" at bounding box center [297, 225] width 5 height 5
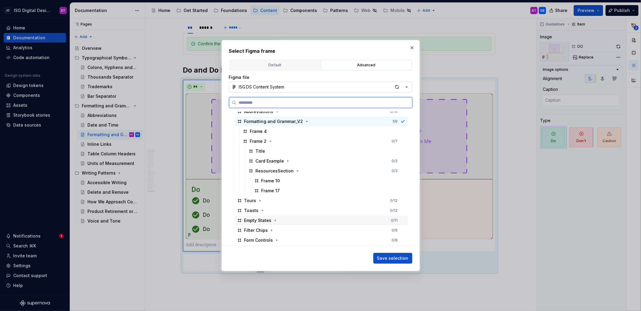
scroll to position [244, 0]
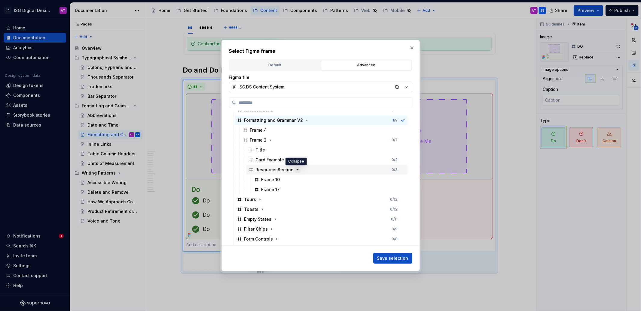
click at [296, 170] on icon "button" at bounding box center [297, 170] width 2 height 1
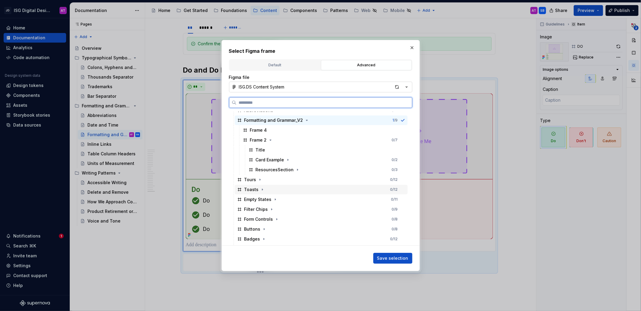
click at [264, 189] on div "Toasts 0 / 12" at bounding box center [321, 190] width 173 height 10
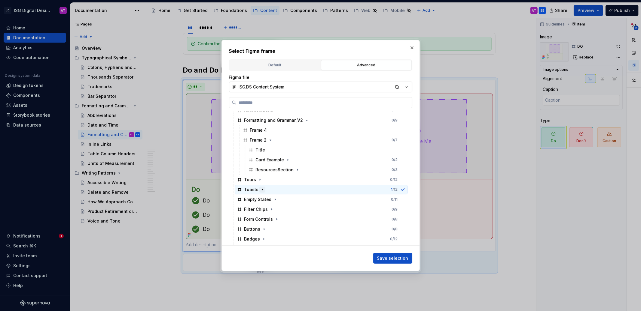
click at [262, 189] on icon "button" at bounding box center [262, 190] width 1 height 2
click at [268, 228] on icon "button" at bounding box center [270, 229] width 5 height 5
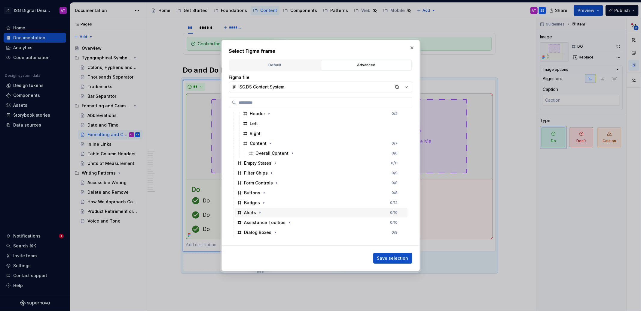
scroll to position [252, 0]
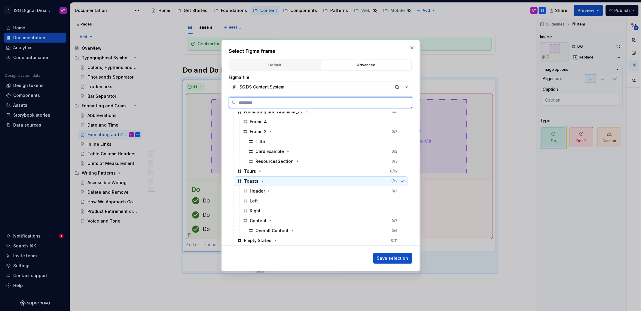
click at [264, 182] on div "Toasts 1 / 12" at bounding box center [321, 182] width 173 height 10
click at [260, 180] on icon "button" at bounding box center [262, 181] width 5 height 5
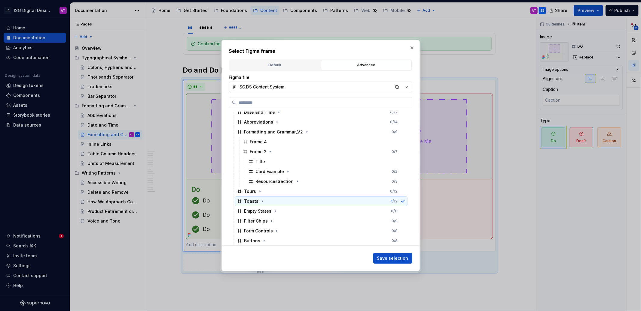
scroll to position [190, 0]
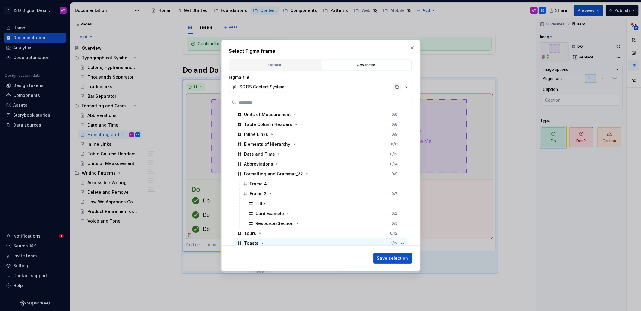
click at [397, 87] on div "button" at bounding box center [397, 87] width 8 height 8
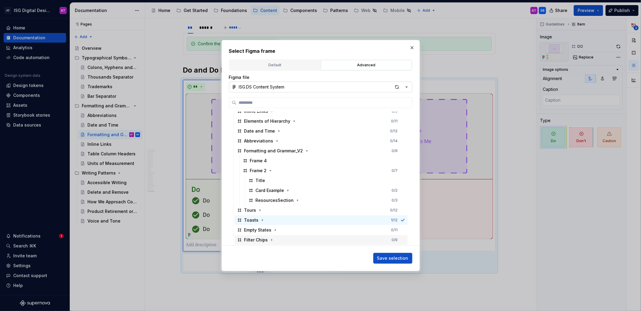
scroll to position [212, 0]
click at [287, 192] on icon "button" at bounding box center [287, 193] width 1 height 2
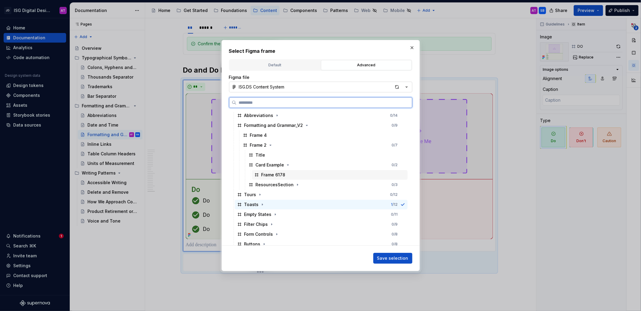
scroll to position [248, 0]
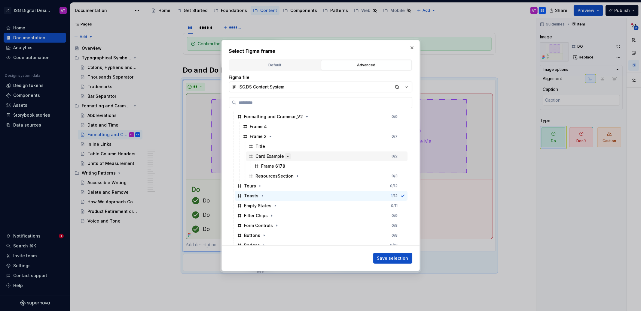
click at [287, 157] on icon "button" at bounding box center [287, 156] width 5 height 5
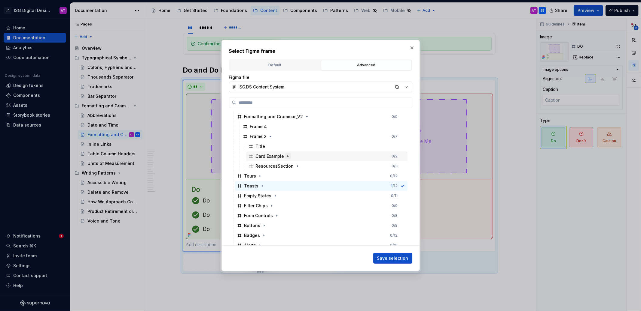
click at [288, 156] on icon "button" at bounding box center [287, 156] width 5 height 5
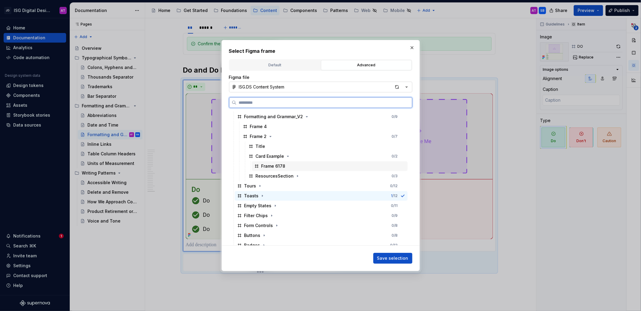
click at [294, 167] on div "Frame 6178" at bounding box center [330, 167] width 156 height 10
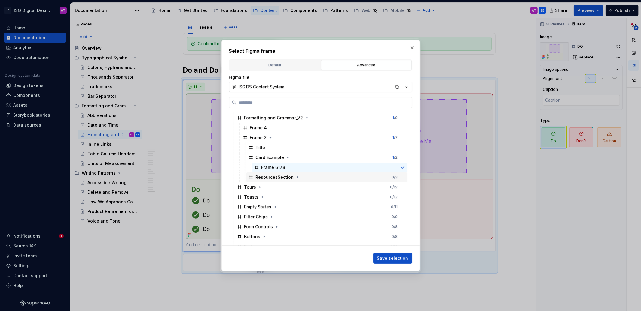
scroll to position [239, 0]
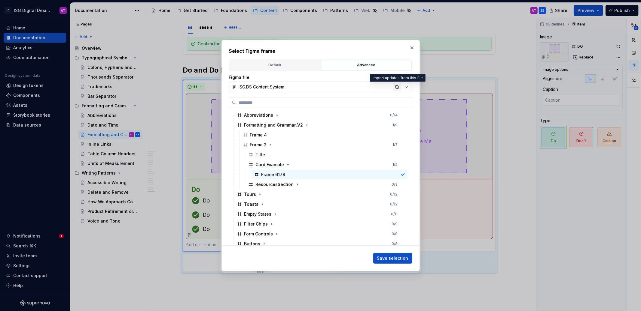
click at [396, 87] on div "button" at bounding box center [397, 87] width 8 height 8
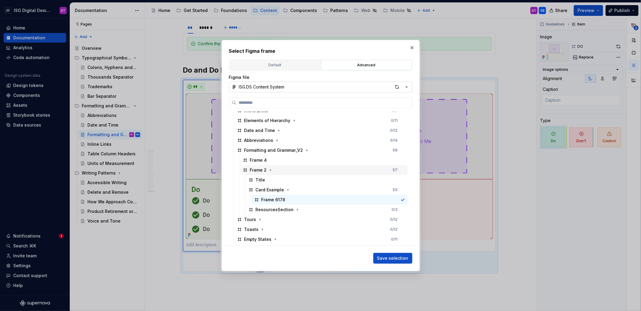
scroll to position [232, 0]
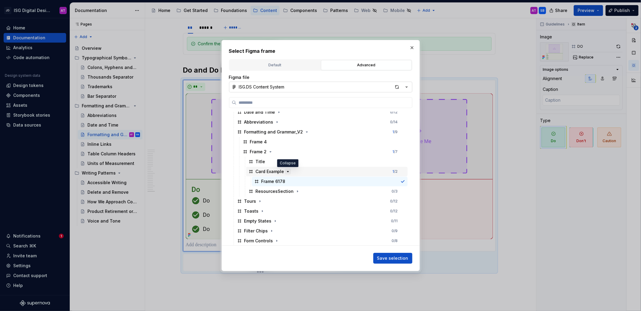
click at [287, 171] on icon "button" at bounding box center [287, 171] width 5 height 5
click at [305, 132] on icon "button" at bounding box center [306, 132] width 5 height 5
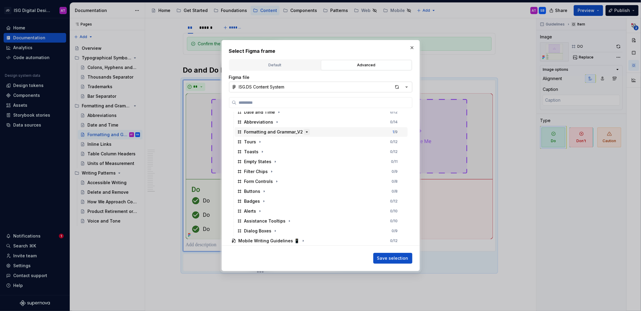
click at [305, 132] on icon "button" at bounding box center [306, 132] width 5 height 5
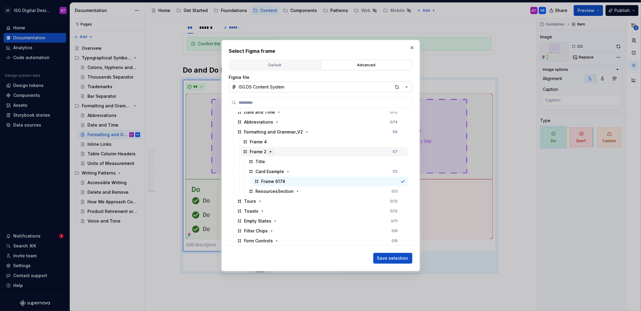
click at [271, 152] on icon "button" at bounding box center [270, 152] width 5 height 5
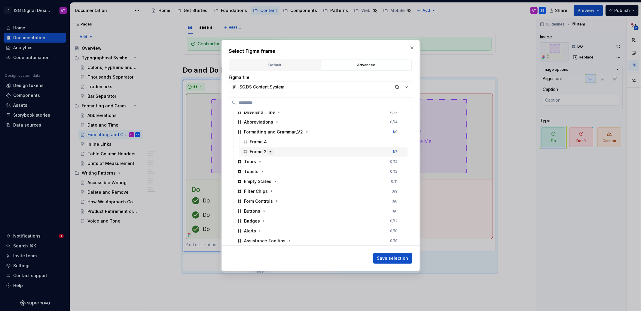
click at [271, 152] on icon "button" at bounding box center [270, 152] width 5 height 5
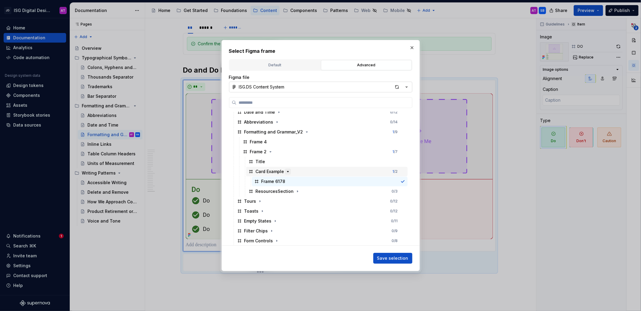
click at [287, 172] on icon "button" at bounding box center [288, 172] width 2 height 1
click at [297, 191] on icon "button" at bounding box center [297, 191] width 5 height 5
click at [405, 85] on icon "button" at bounding box center [406, 87] width 6 height 6
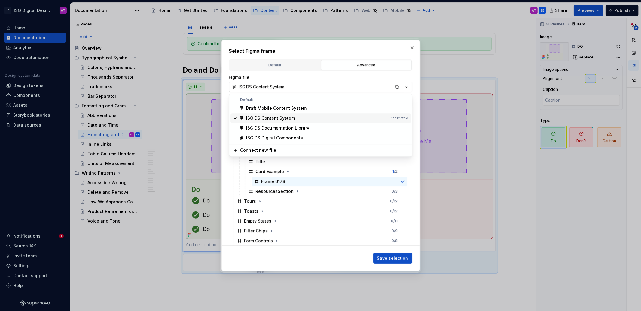
click at [305, 120] on div "ISG.DS Content System" at bounding box center [317, 118] width 142 height 6
click at [396, 88] on div "button" at bounding box center [397, 87] width 8 height 8
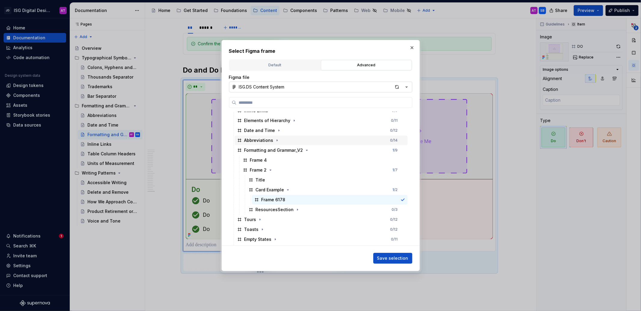
scroll to position [214, 0]
click at [387, 260] on span "Save selection" at bounding box center [392, 259] width 31 height 6
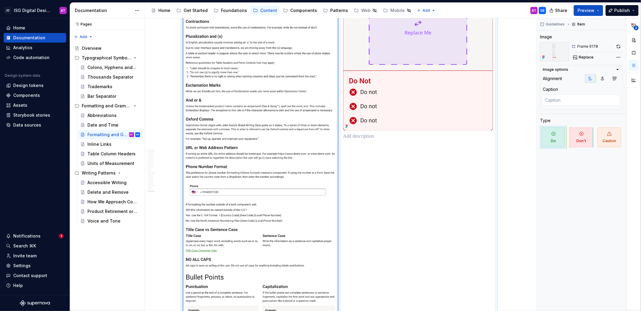
scroll to position [1070, 0]
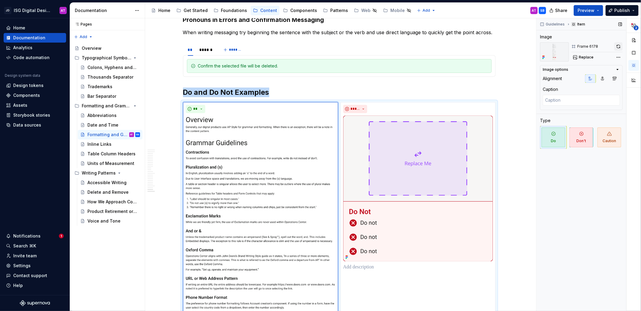
click at [621, 46] on button "button" at bounding box center [618, 46] width 8 height 8
click at [587, 57] on div "Replace" at bounding box center [596, 57] width 51 height 8
click at [584, 58] on span "Replace" at bounding box center [586, 57] width 15 height 5
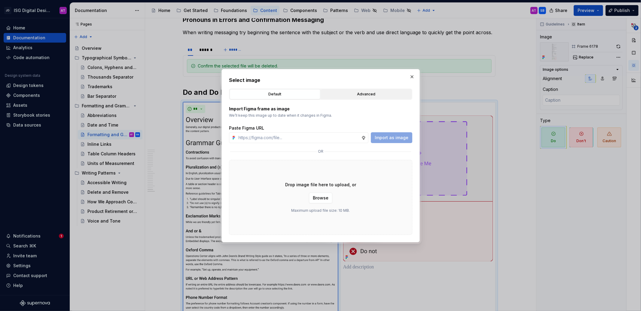
click at [357, 95] on div "Advanced" at bounding box center [366, 94] width 87 height 6
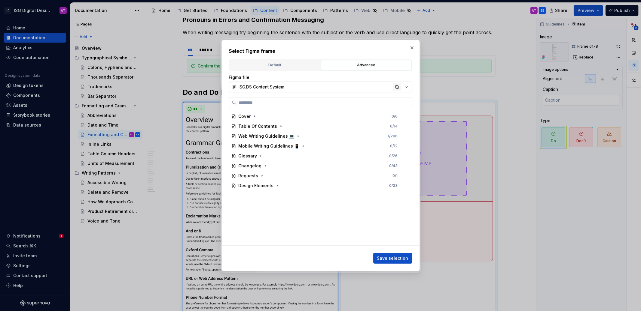
click at [396, 87] on div "button" at bounding box center [397, 87] width 8 height 8
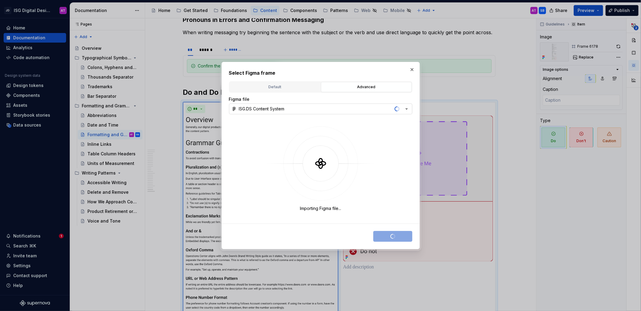
drag, startPoint x: 332, startPoint y: 69, endPoint x: 407, endPoint y: 50, distance: 77.1
click at [407, 50] on div "Select Figma frame Default Advanced Import Figma frame as image We’ll keep this…" at bounding box center [320, 155] width 641 height 311
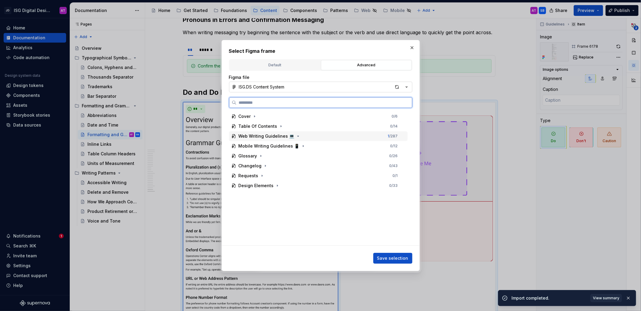
click at [272, 139] on div "Web Writing Guidelines 💻" at bounding box center [266, 136] width 56 height 6
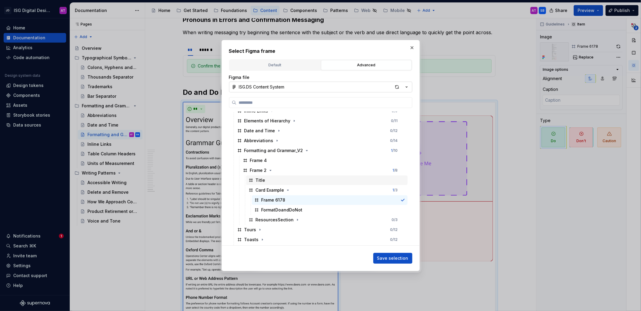
scroll to position [214, 0]
click at [302, 211] on div "FormatDoandDoNot" at bounding box center [330, 210] width 156 height 10
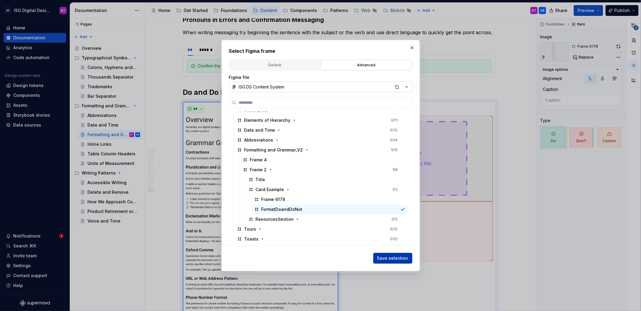
click at [384, 259] on span "Save selection" at bounding box center [392, 259] width 31 height 6
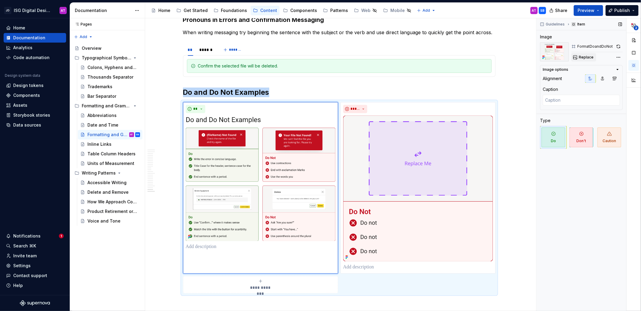
click at [581, 59] on span "Replace" at bounding box center [586, 57] width 15 height 5
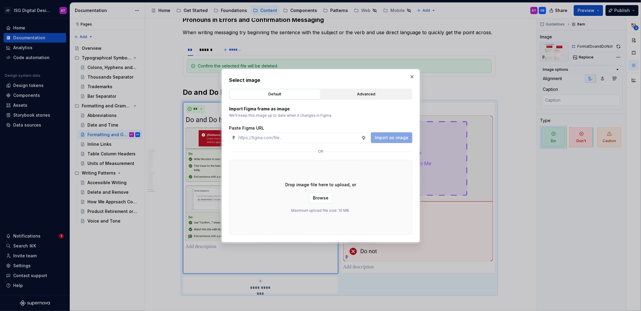
click at [372, 92] on div "Advanced" at bounding box center [366, 94] width 87 height 6
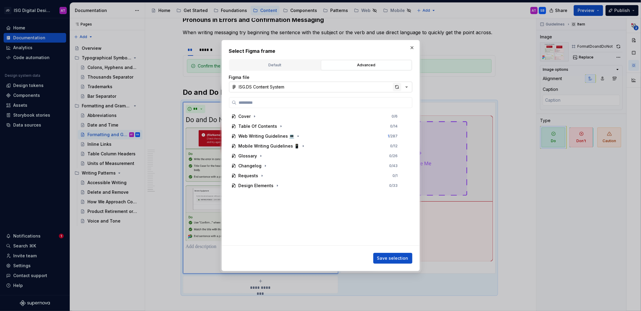
click at [396, 86] on div "button" at bounding box center [397, 87] width 8 height 8
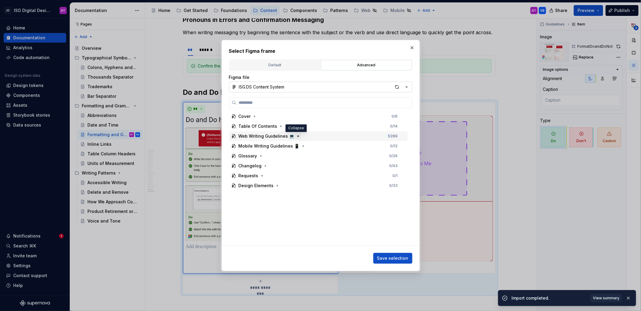
click at [296, 136] on icon "button" at bounding box center [298, 136] width 5 height 5
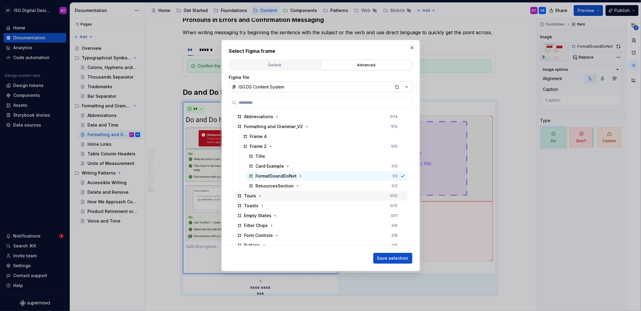
scroll to position [237, 0]
click at [299, 178] on icon "button" at bounding box center [300, 176] width 5 height 5
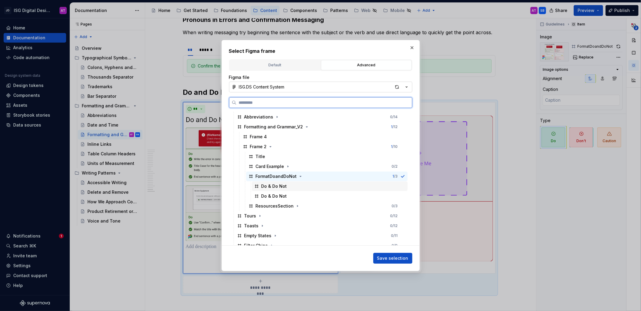
click at [294, 186] on div "Do & Do Not" at bounding box center [330, 187] width 156 height 10
click at [304, 186] on div "Do & Do Not" at bounding box center [330, 187] width 156 height 10
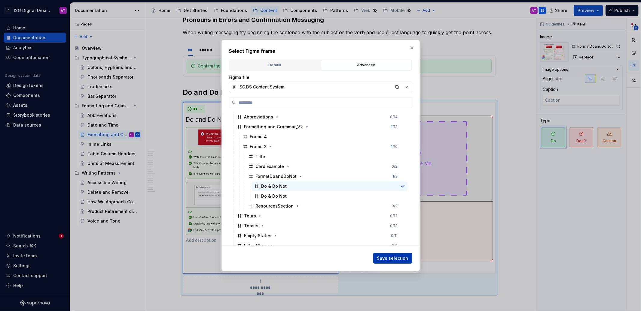
click at [387, 257] on span "Save selection" at bounding box center [392, 259] width 31 height 6
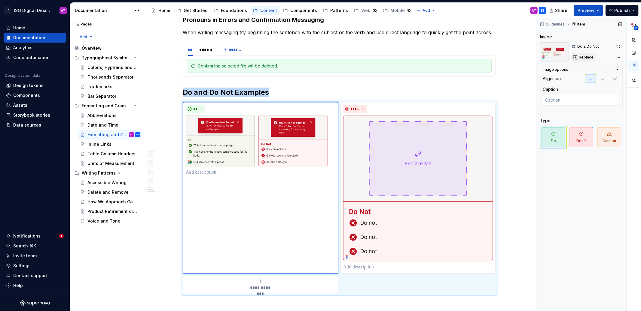
click at [578, 57] on button "Replace" at bounding box center [583, 57] width 25 height 8
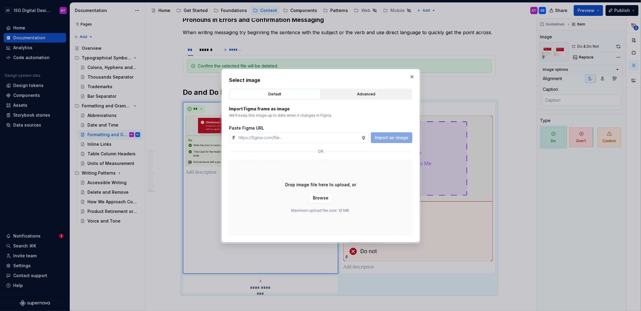
click at [389, 91] on div "Advanced" at bounding box center [366, 94] width 87 height 6
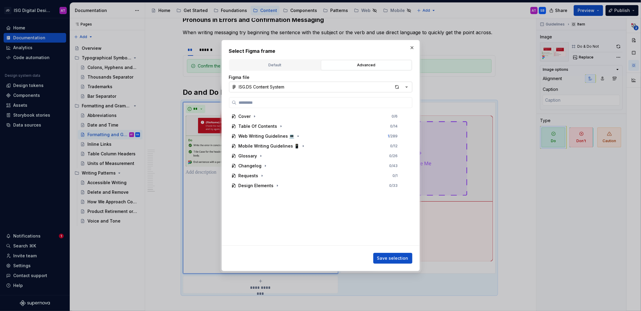
click at [293, 84] on button "ISG.DS Content System" at bounding box center [320, 87] width 183 height 11
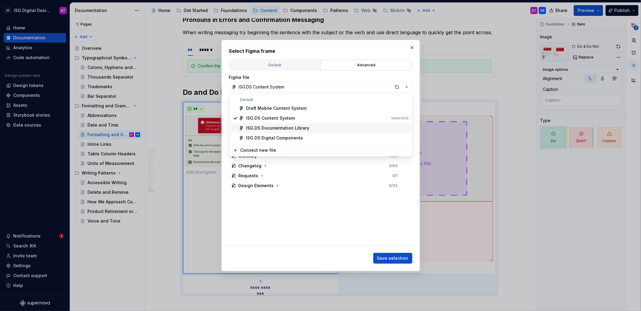
click at [313, 128] on div "ISG.DS Documentation Library" at bounding box center [327, 128] width 162 height 6
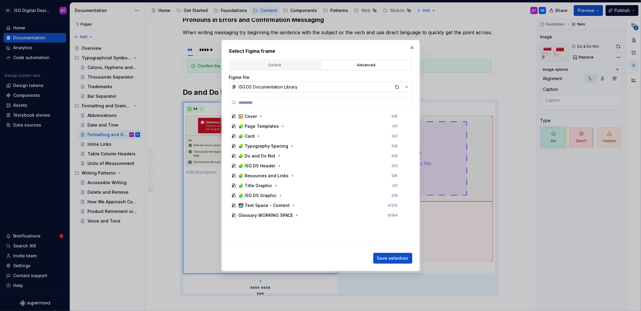
click at [290, 87] on div "ISG.DS Documentation Library" at bounding box center [268, 87] width 59 height 6
click at [290, 138] on div "ISG.DS Digital Components" at bounding box center [274, 138] width 57 height 6
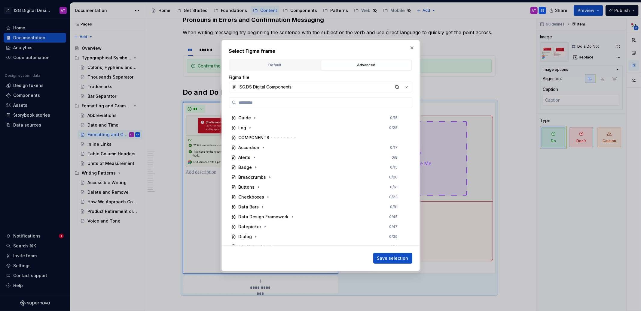
scroll to position [0, 0]
click at [293, 88] on button "ISG.DS Digital Components" at bounding box center [320, 87] width 183 height 11
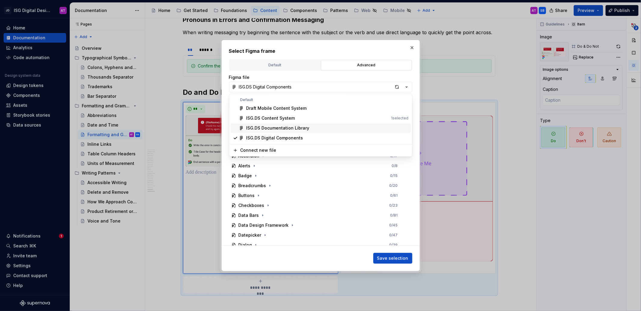
click at [311, 128] on div "ISG.DS Documentation Library" at bounding box center [327, 128] width 162 height 6
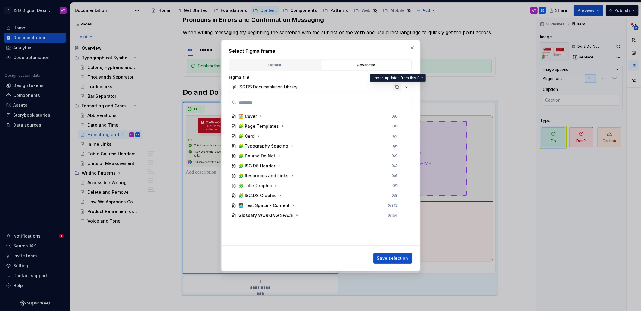
click at [395, 89] on div "button" at bounding box center [397, 87] width 8 height 8
click at [406, 88] on icon "button" at bounding box center [406, 87] width 6 height 6
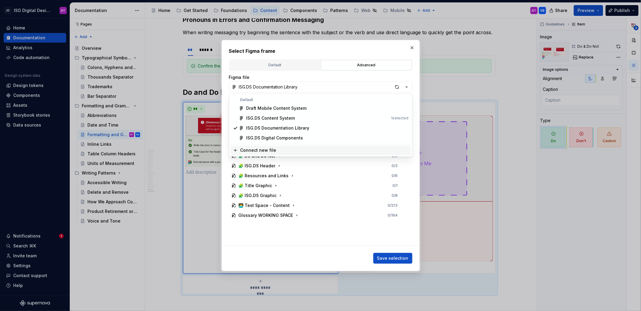
click at [261, 152] on div "Connect new file" at bounding box center [258, 150] width 36 height 6
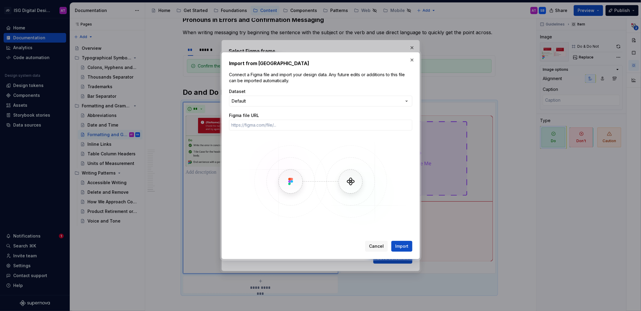
type textarea "*"
click at [281, 124] on input "Figma file URL" at bounding box center [320, 125] width 183 height 11
paste input "https://www.figma.com/design/tL0B4pBGcqcEJdztSMBm3v/Digital--DRAFT-Content-Syst…"
type input "https://www.figma.com/design/tL0B4pBGcqcEJdztSMBm3v/Digital--DRAFT-Content-Syst…"
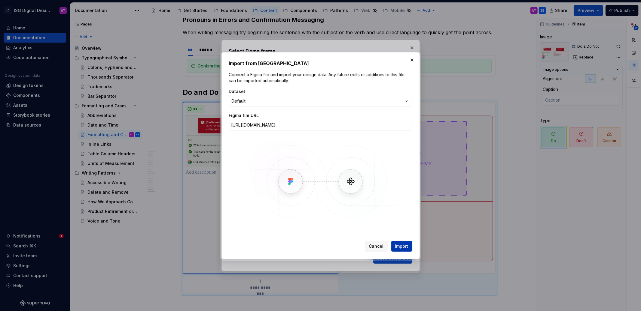
scroll to position [0, 0]
click at [403, 248] on span "Import" at bounding box center [401, 247] width 13 height 6
click at [406, 100] on div "Import from Figma Connect a Figma file and import your design data. Any future …" at bounding box center [320, 155] width 641 height 311
click at [394, 85] on div "Import from Figma Connect a Figma file and import your design data. Any future …" at bounding box center [320, 155] width 641 height 311
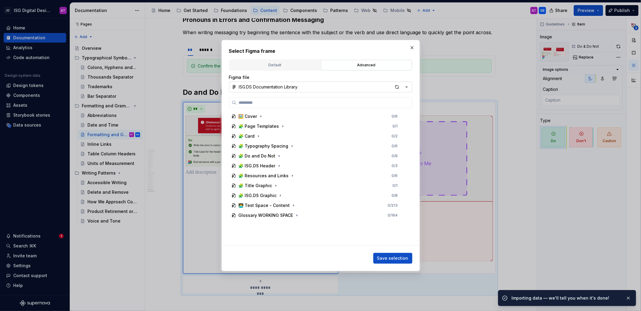
click at [350, 86] on button "ISG.DS Documentation Library" at bounding box center [320, 87] width 183 height 11
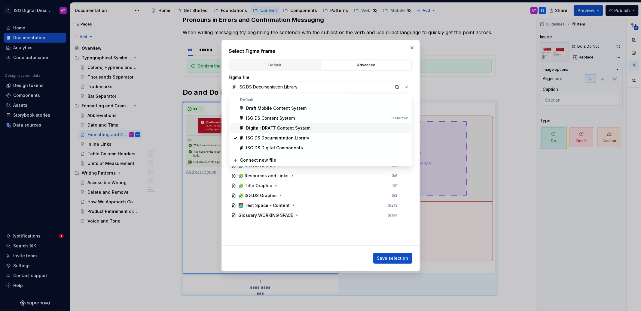
click at [317, 128] on div "Digital: DRAFT Content System" at bounding box center [327, 128] width 162 height 6
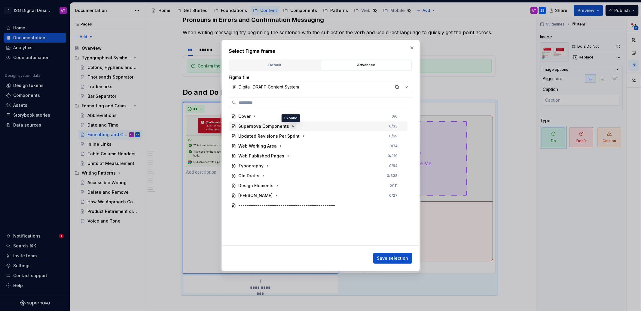
click at [290, 127] on icon "button" at bounding box center [292, 126] width 5 height 5
click at [288, 145] on icon "button" at bounding box center [289, 146] width 5 height 5
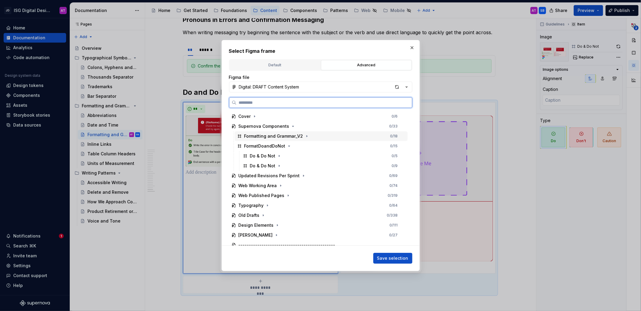
click at [308, 137] on div "Formatting and Grammar_V2 0 / 18" at bounding box center [321, 137] width 173 height 10
click at [307, 137] on icon "button" at bounding box center [306, 136] width 5 height 5
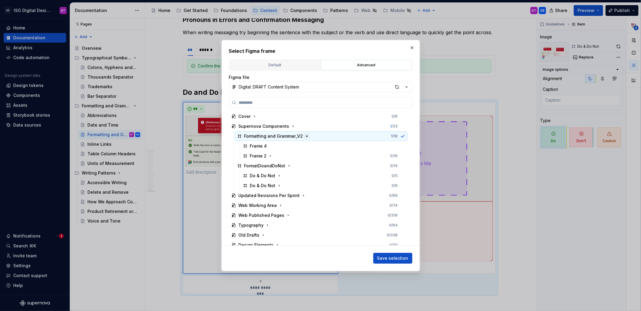
click at [307, 137] on icon "button" at bounding box center [306, 136] width 5 height 5
click at [279, 156] on icon "button" at bounding box center [279, 157] width 1 height 2
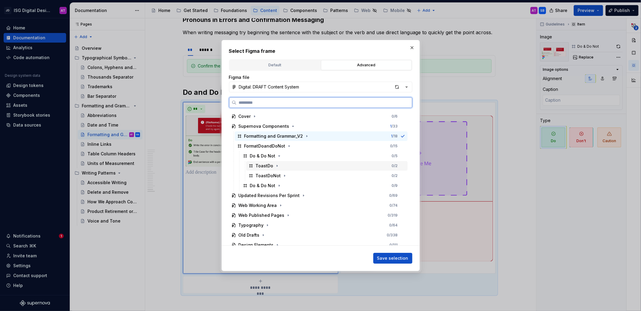
click at [286, 165] on div "ToastDo 0 / 2" at bounding box center [326, 166] width 161 height 10
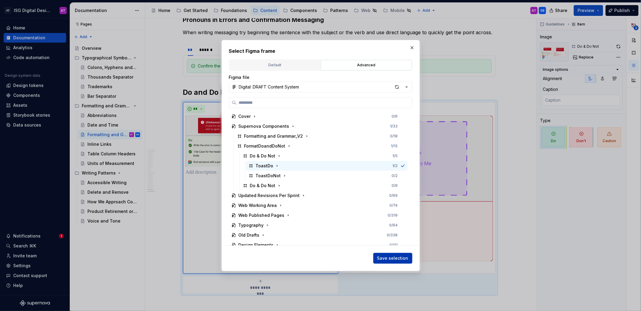
click at [394, 259] on span "Save selection" at bounding box center [392, 259] width 31 height 6
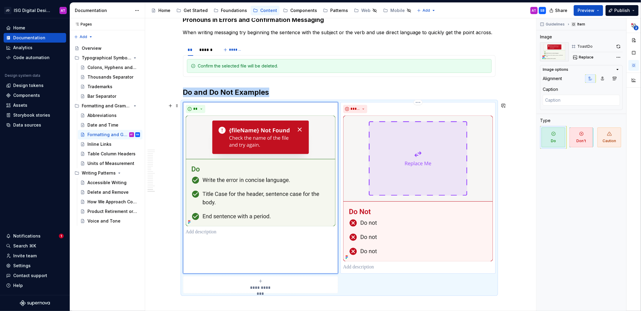
click at [463, 107] on div "*****" at bounding box center [418, 109] width 150 height 8
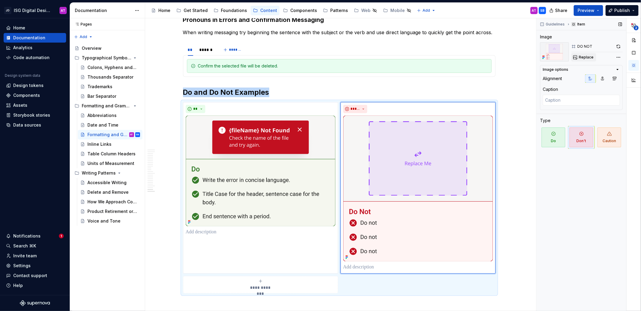
click at [590, 57] on span "Replace" at bounding box center [586, 57] width 15 height 5
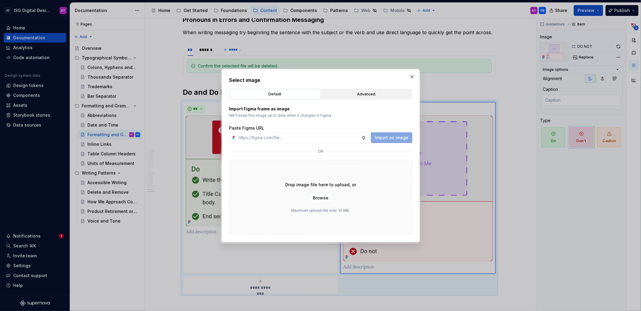
click at [352, 99] on button "Advanced" at bounding box center [366, 94] width 91 height 10
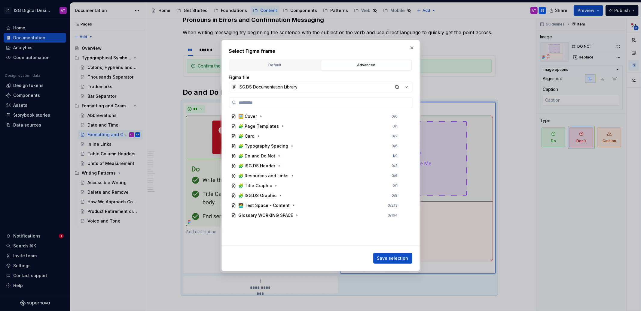
click at [292, 87] on div "ISG.DS Documentation Library" at bounding box center [268, 87] width 59 height 6
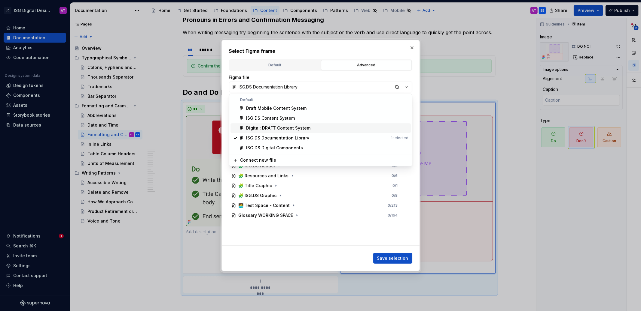
click at [294, 129] on div "Digital: DRAFT Content System" at bounding box center [278, 128] width 64 height 6
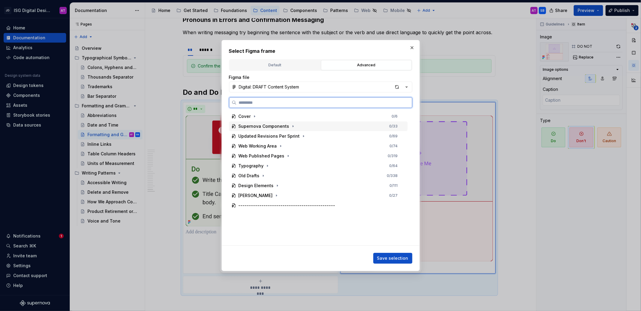
click at [268, 125] on div "Supernova Components" at bounding box center [263, 126] width 51 height 6
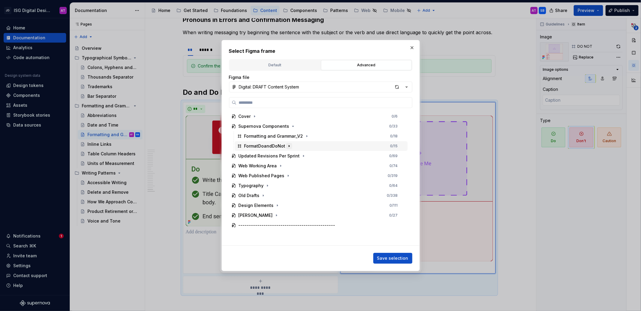
click at [290, 148] on icon "button" at bounding box center [289, 146] width 5 height 5
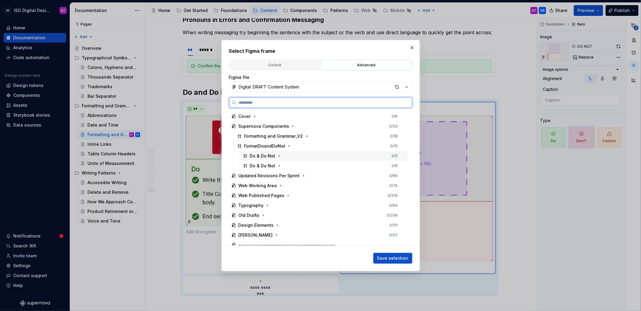
click at [285, 156] on div "Do & Do Not 0 / 5" at bounding box center [323, 156] width 167 height 10
click at [278, 157] on icon "button" at bounding box center [279, 156] width 5 height 5
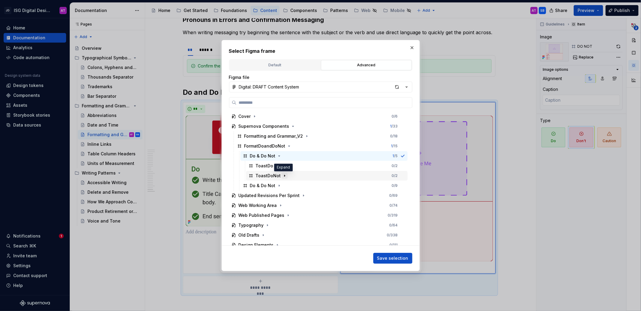
click at [282, 175] on icon "button" at bounding box center [284, 176] width 5 height 5
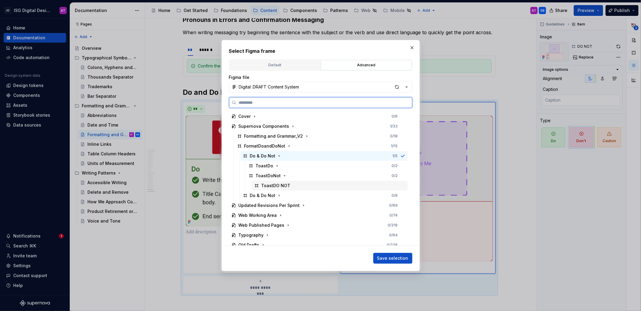
click at [296, 184] on div "ToastDO NOT" at bounding box center [330, 186] width 156 height 10
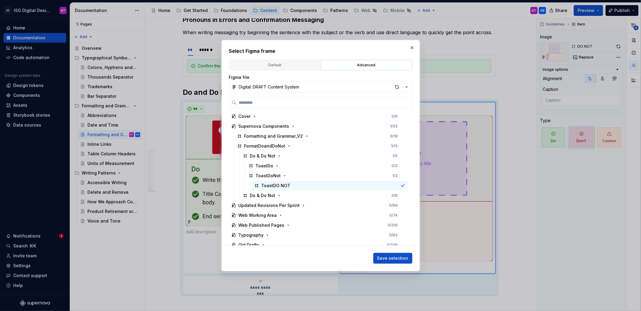
click at [405, 257] on span "Save selection" at bounding box center [392, 259] width 31 height 6
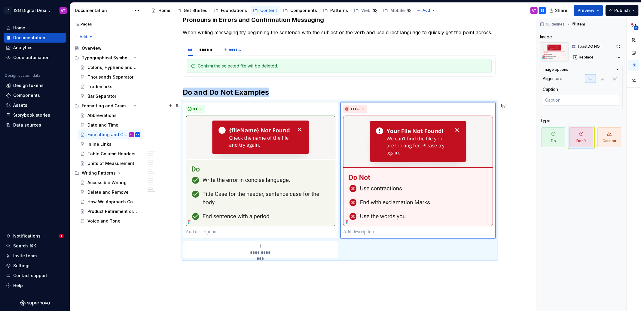
click at [117, 251] on div "Pages Pages Add Accessibility guide for tree Page tree. Navigate the tree with …" at bounding box center [107, 164] width 75 height 293
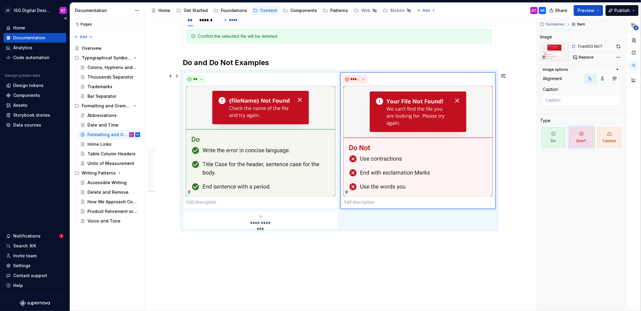
scroll to position [1118, 0]
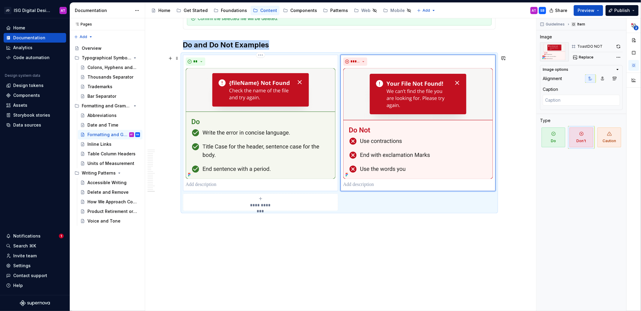
click at [295, 59] on div "**" at bounding box center [261, 61] width 150 height 8
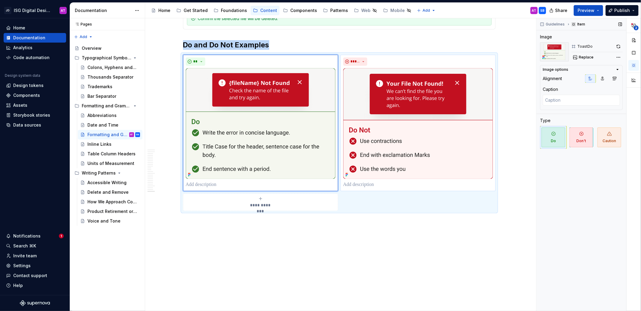
click at [621, 46] on button "button" at bounding box center [618, 46] width 8 height 8
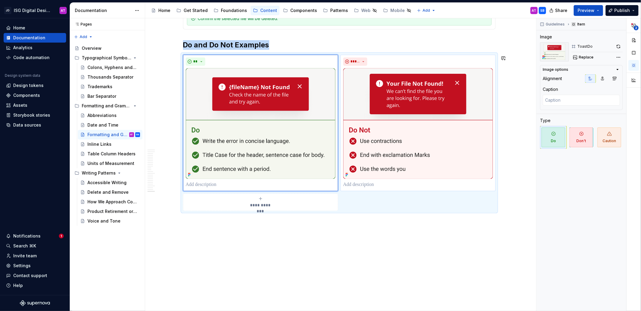
type textarea "*"
